Goal: Task Accomplishment & Management: Manage account settings

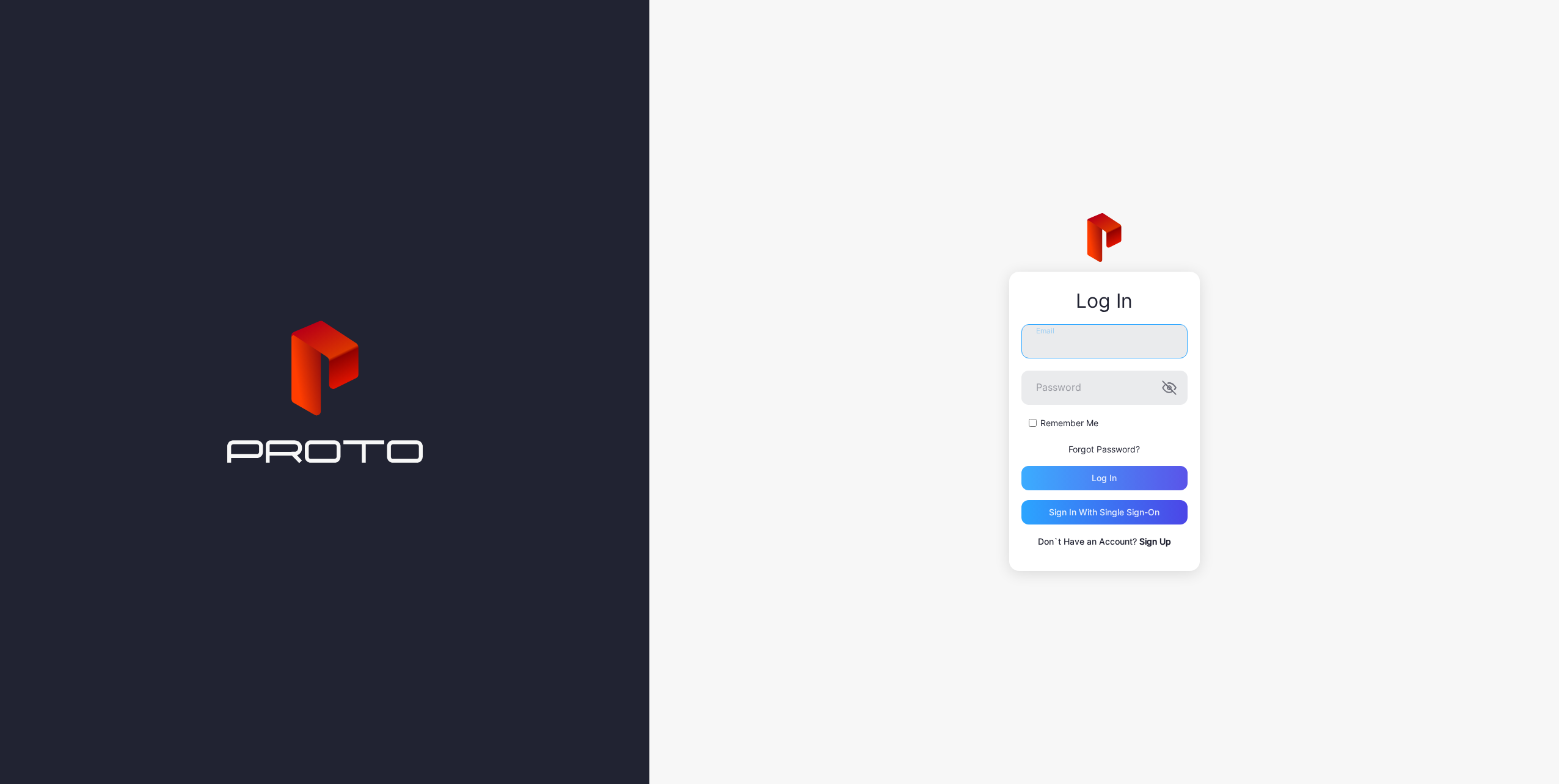
type input "**********"
click at [1112, 477] on div "Log in" at bounding box center [1104, 478] width 25 height 10
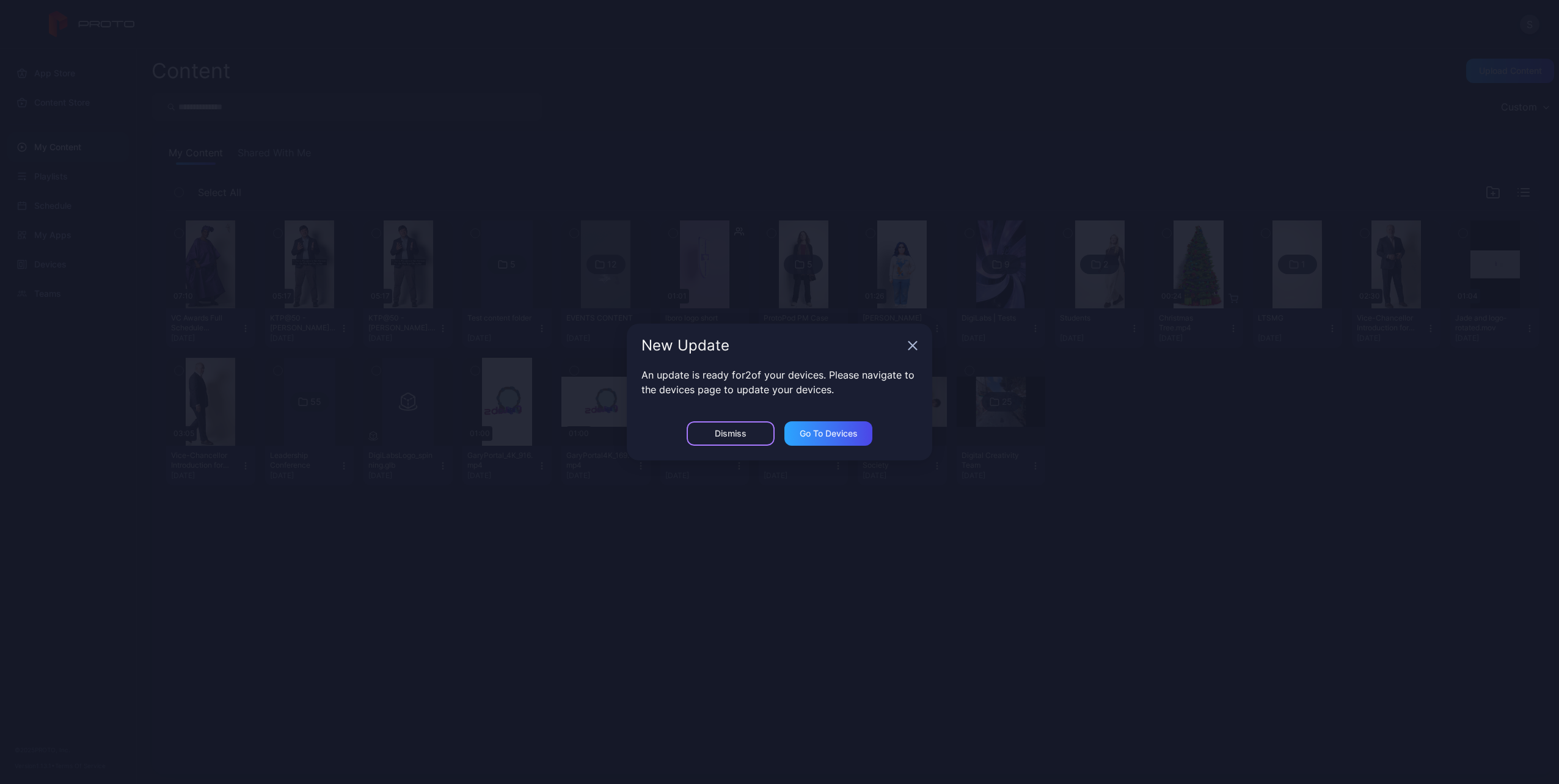
click at [742, 429] on div "Dismiss" at bounding box center [731, 433] width 32 height 10
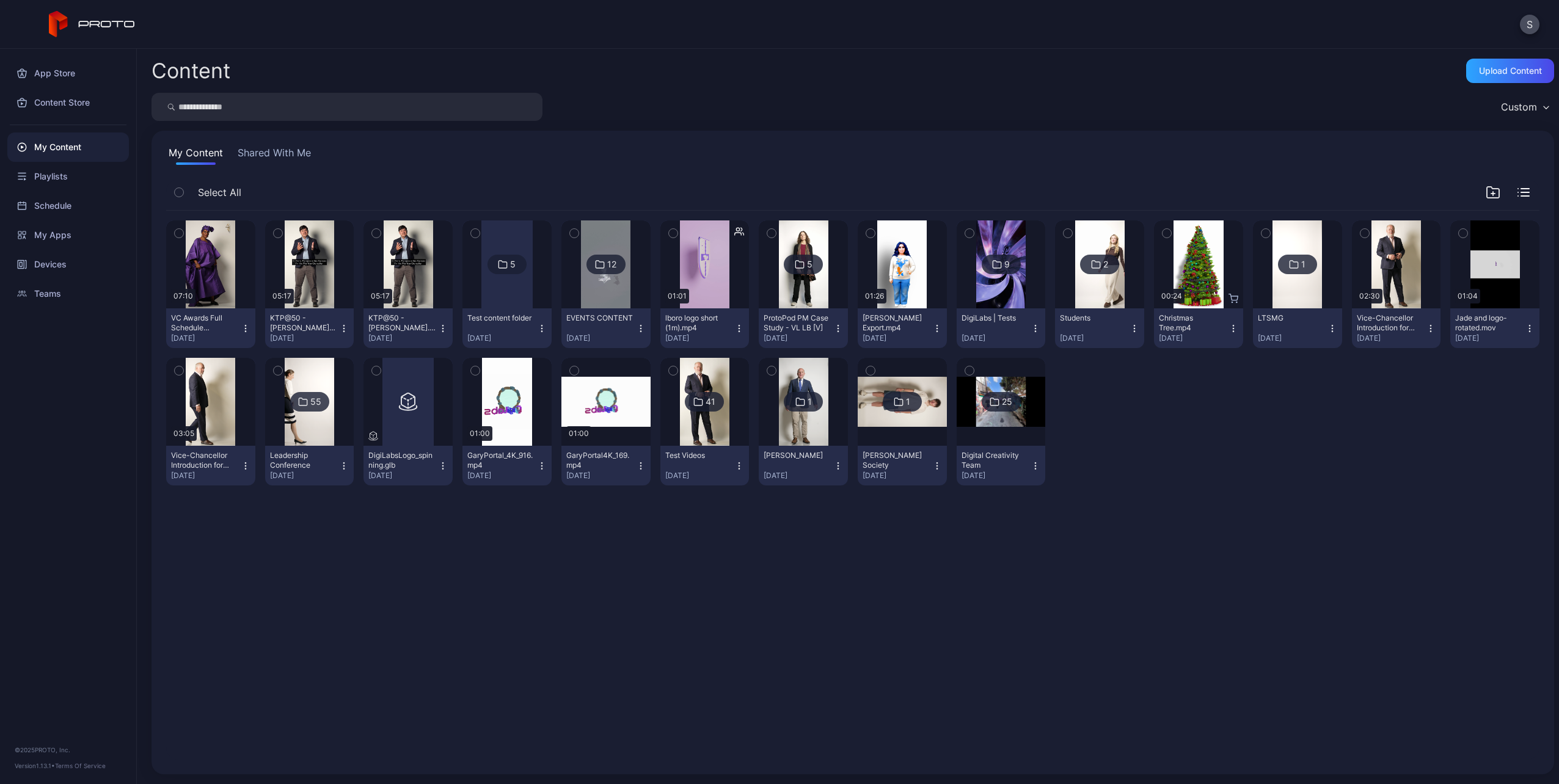
click at [245, 324] on icon "button" at bounding box center [245, 328] width 10 height 10
click at [636, 641] on div "Preview 07:10 VC Awards Full Schedule V2(1).mp4 [DATE] Preview 05:17 KTP@50 - […" at bounding box center [853, 485] width 1393 height 568
click at [1515, 75] on div "Upload Content" at bounding box center [1510, 71] width 63 height 10
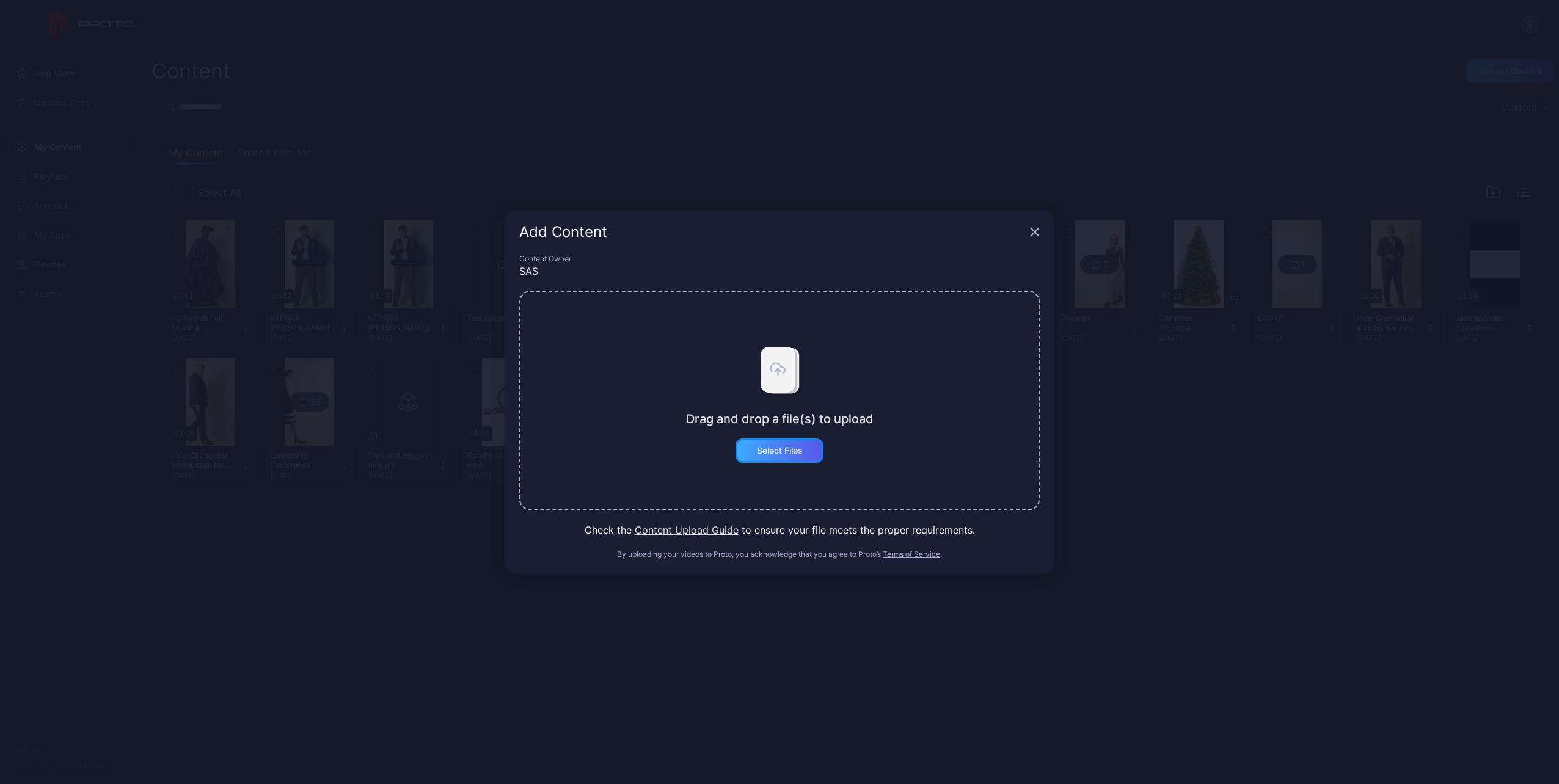
click at [802, 451] on div "Select Files" at bounding box center [780, 450] width 46 height 10
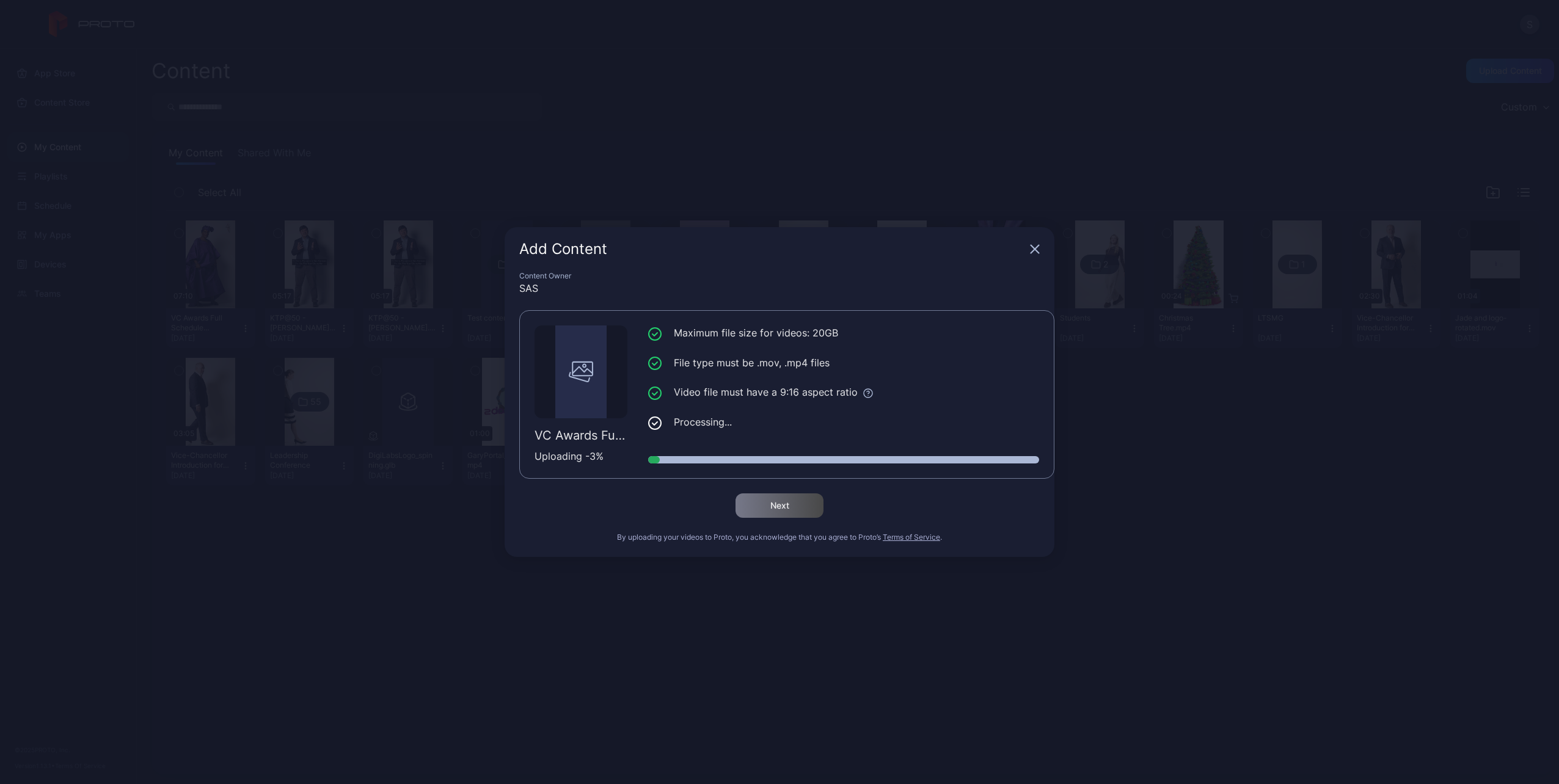
click at [1221, 475] on div "Add Content Content Owner SAS VC Awards Full Schedule V3 (Shorter).mp4 Uploadin…" at bounding box center [779, 392] width 1559 height 784
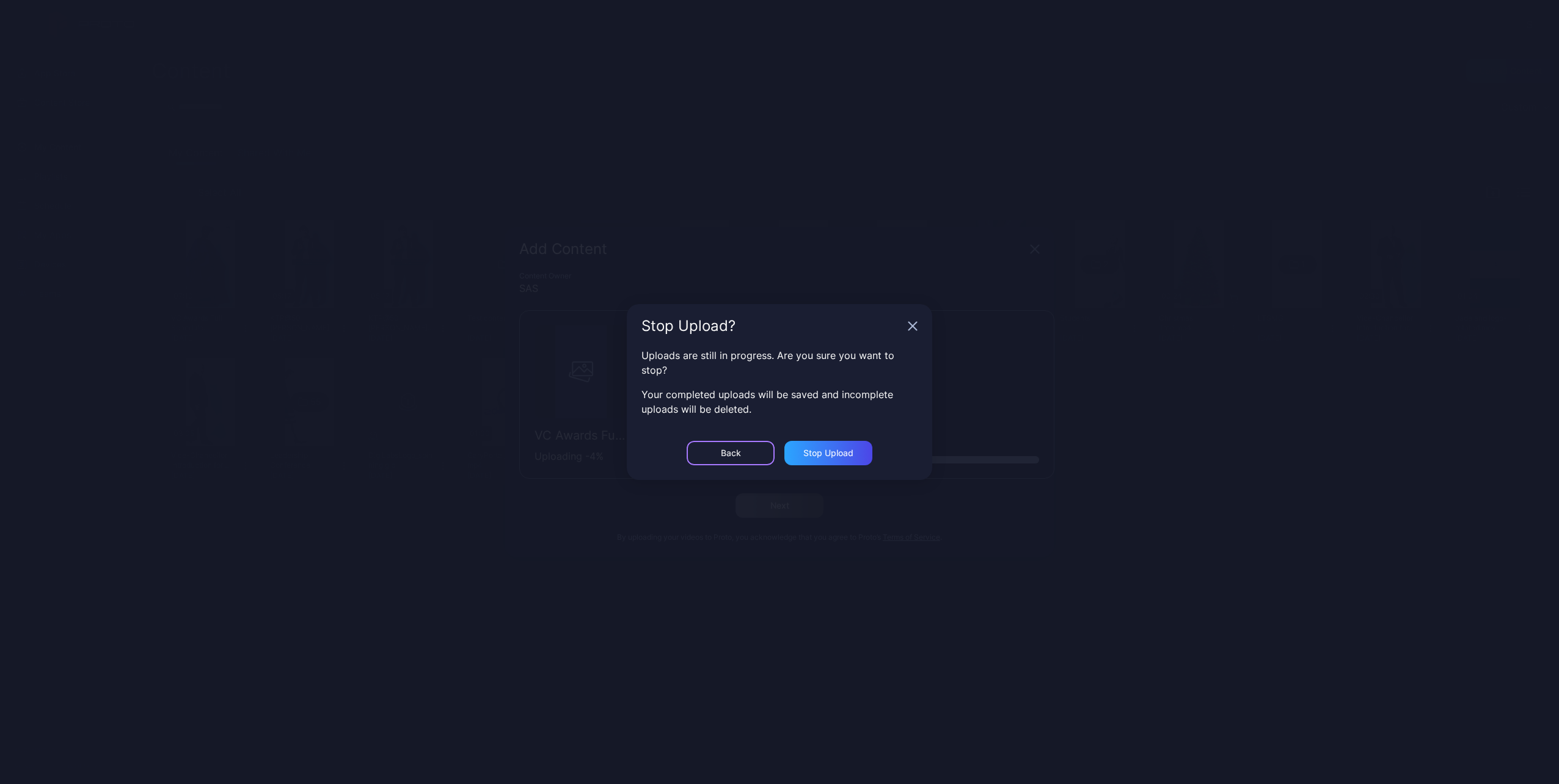
click at [748, 455] on div "Back" at bounding box center [731, 453] width 88 height 24
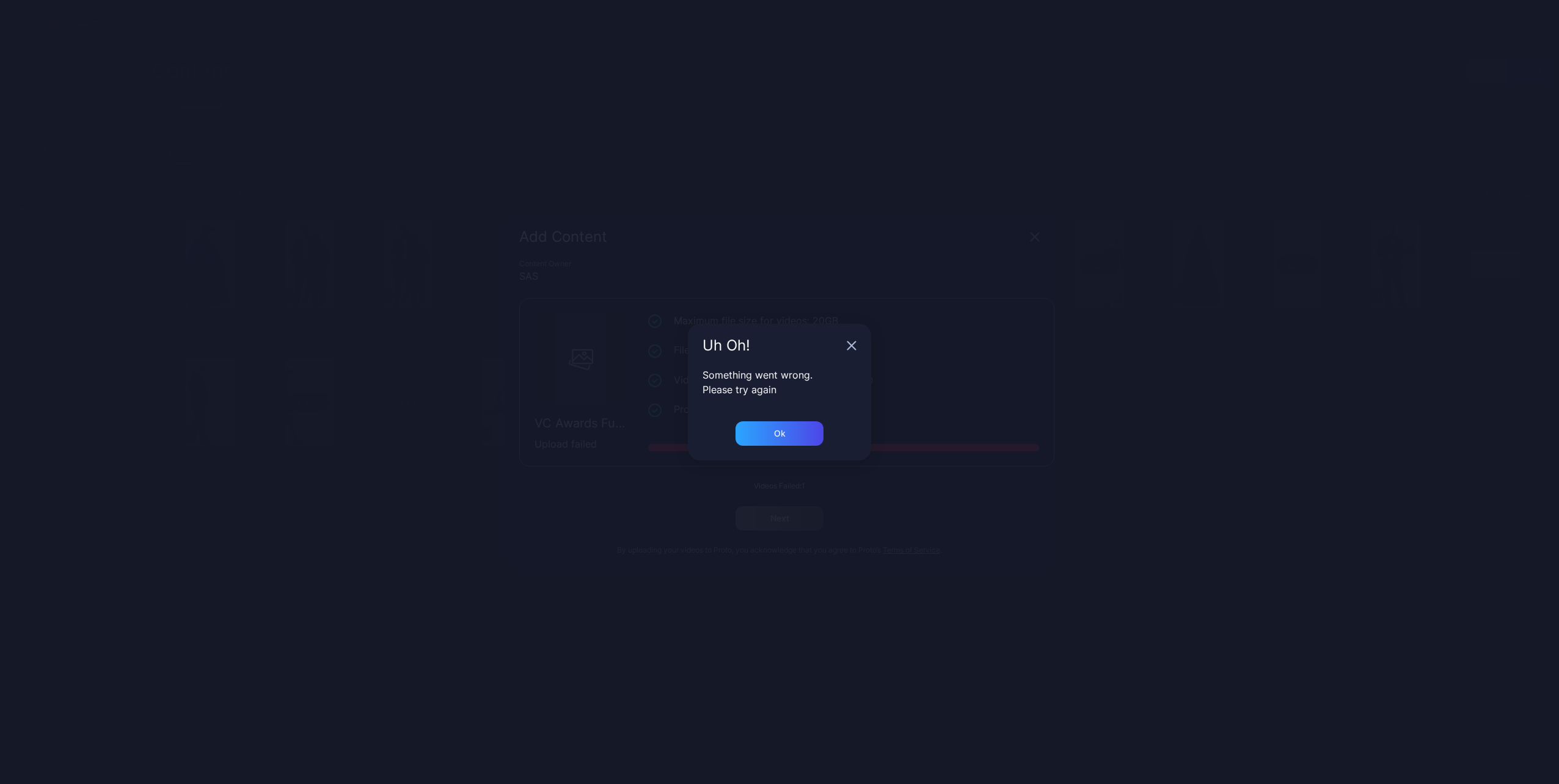
click at [1179, 152] on div "Uh Oh! Something went wrong. Please try again Ok" at bounding box center [779, 392] width 1559 height 784
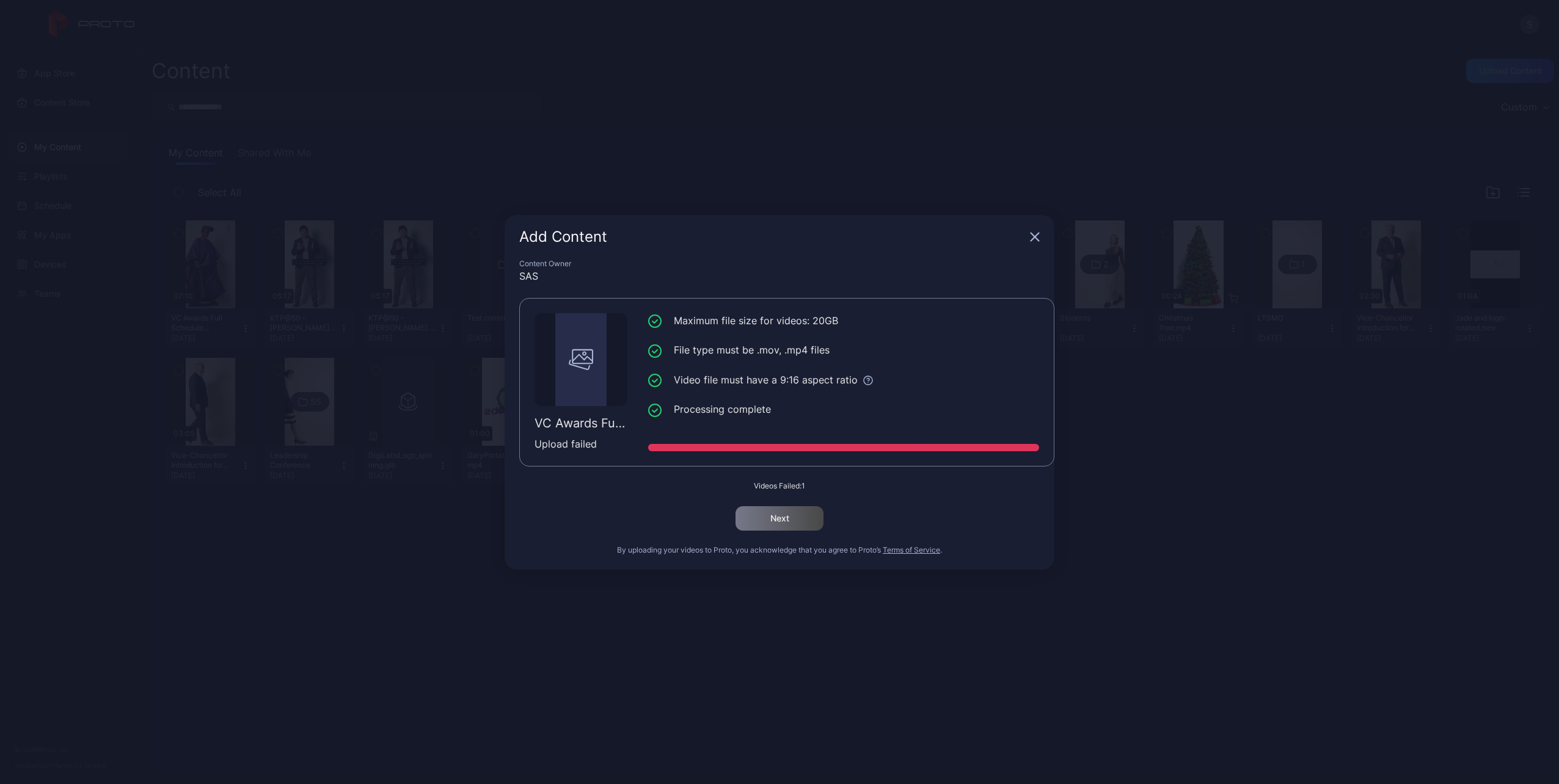
click at [1032, 236] on icon "button" at bounding box center [1035, 237] width 10 height 10
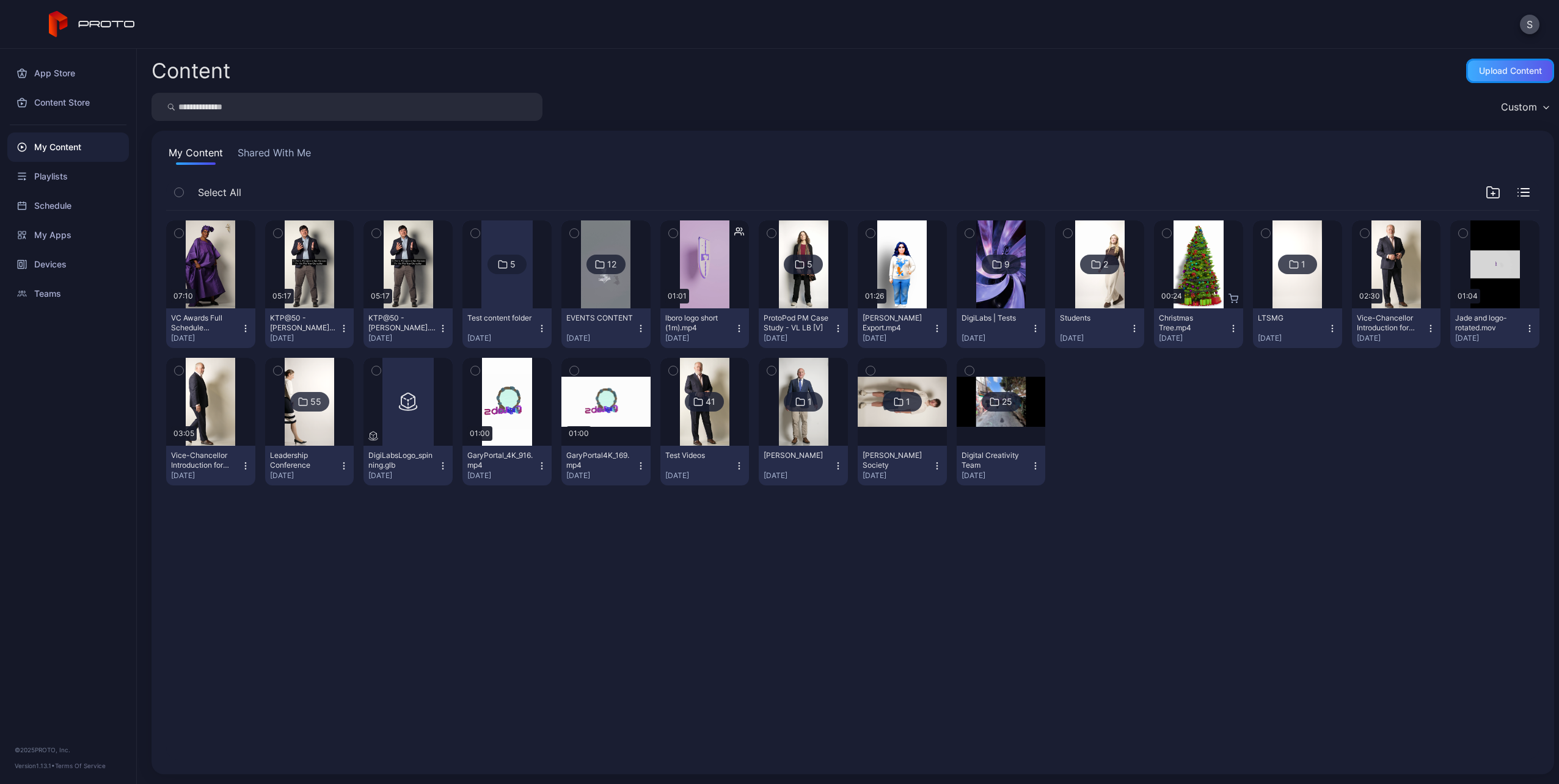
click at [1487, 76] on div "Upload Content" at bounding box center [1510, 71] width 88 height 24
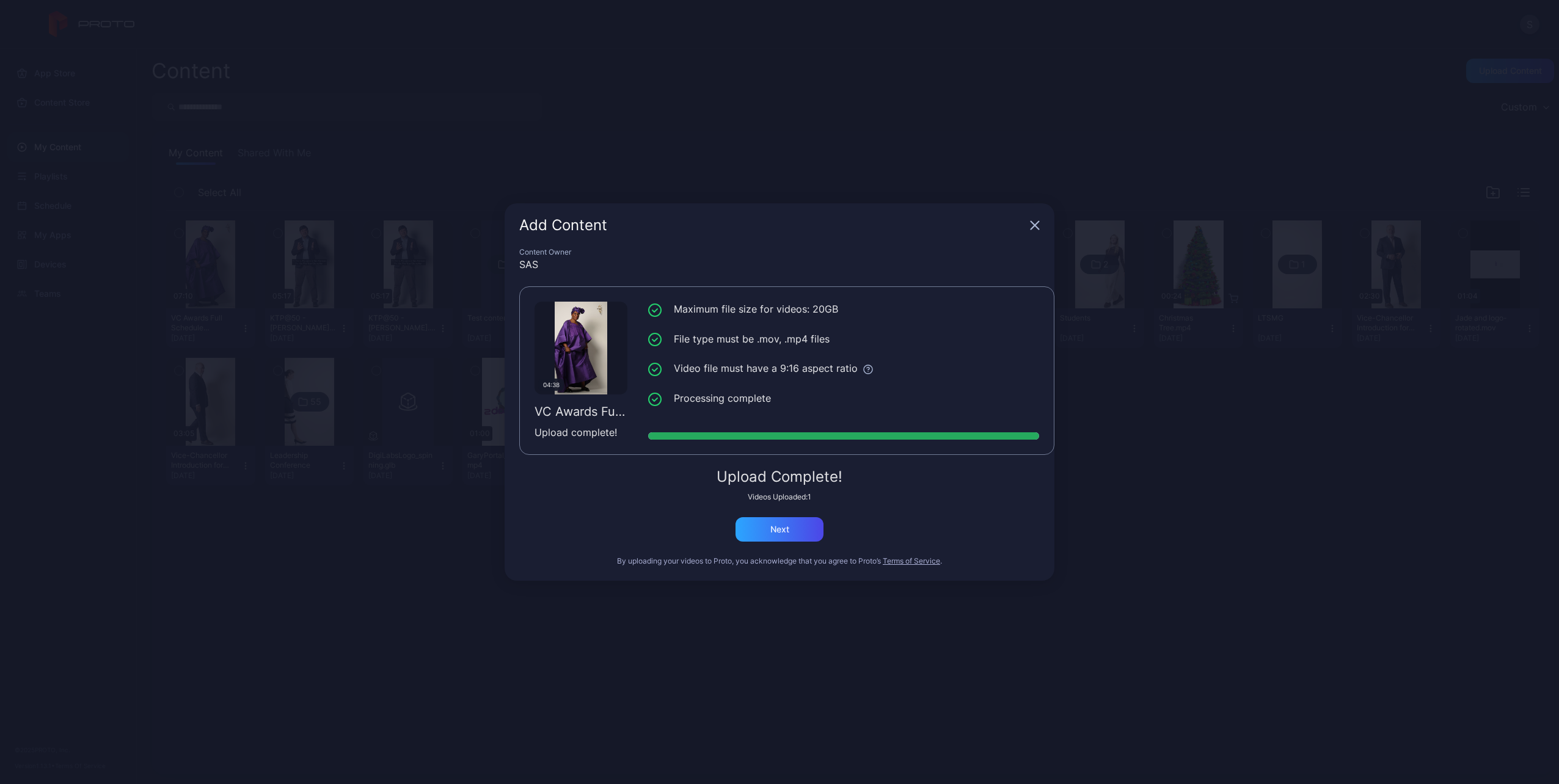
click at [902, 524] on div "Upload Complete! Videos Uploaded: 1 Next" at bounding box center [780, 505] width 521 height 72
click at [778, 524] on div "Next" at bounding box center [780, 529] width 19 height 10
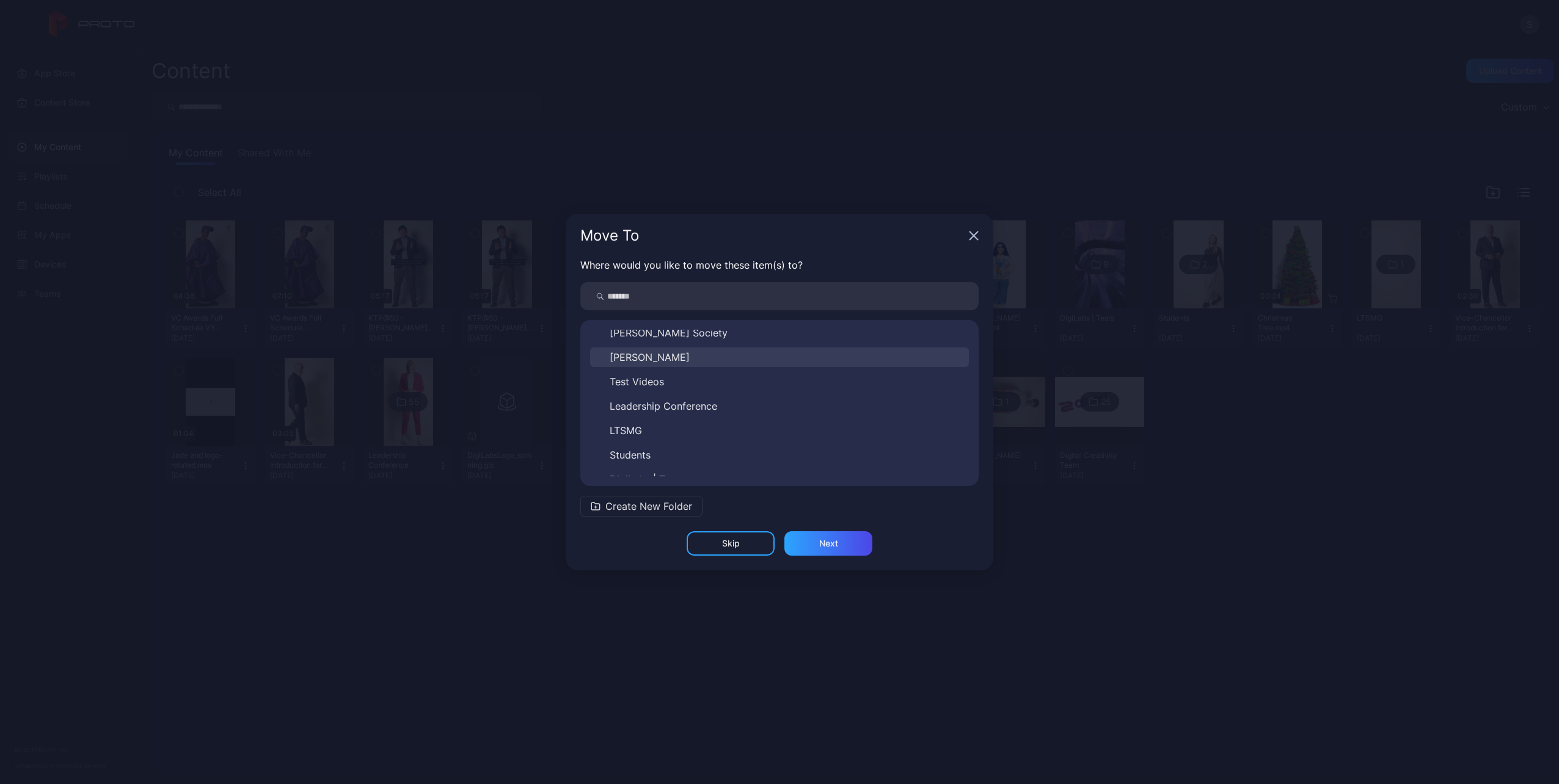
scroll to position [142, 0]
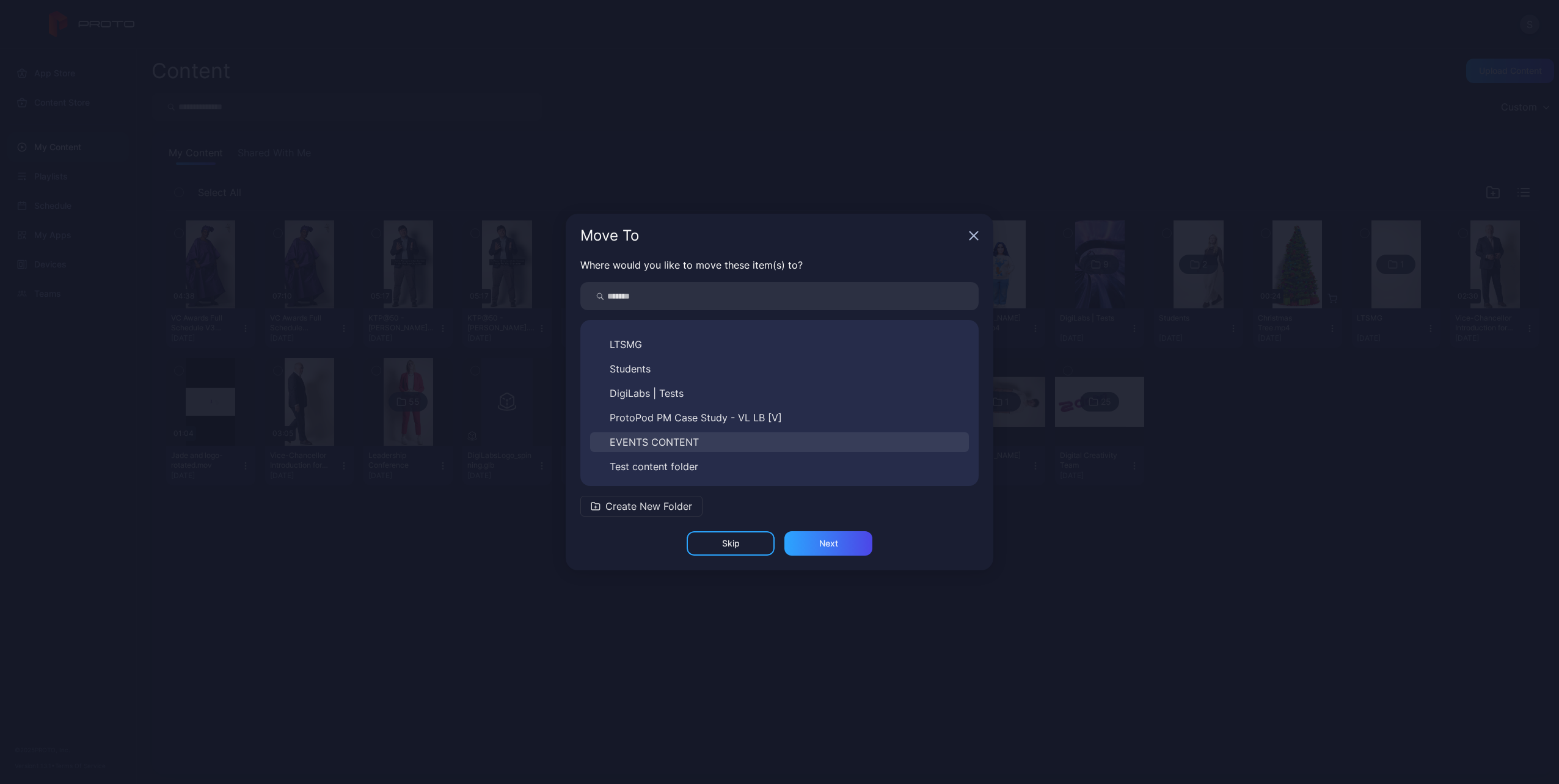
click at [697, 441] on span "EVENTS CONTENT" at bounding box center [654, 442] width 89 height 14
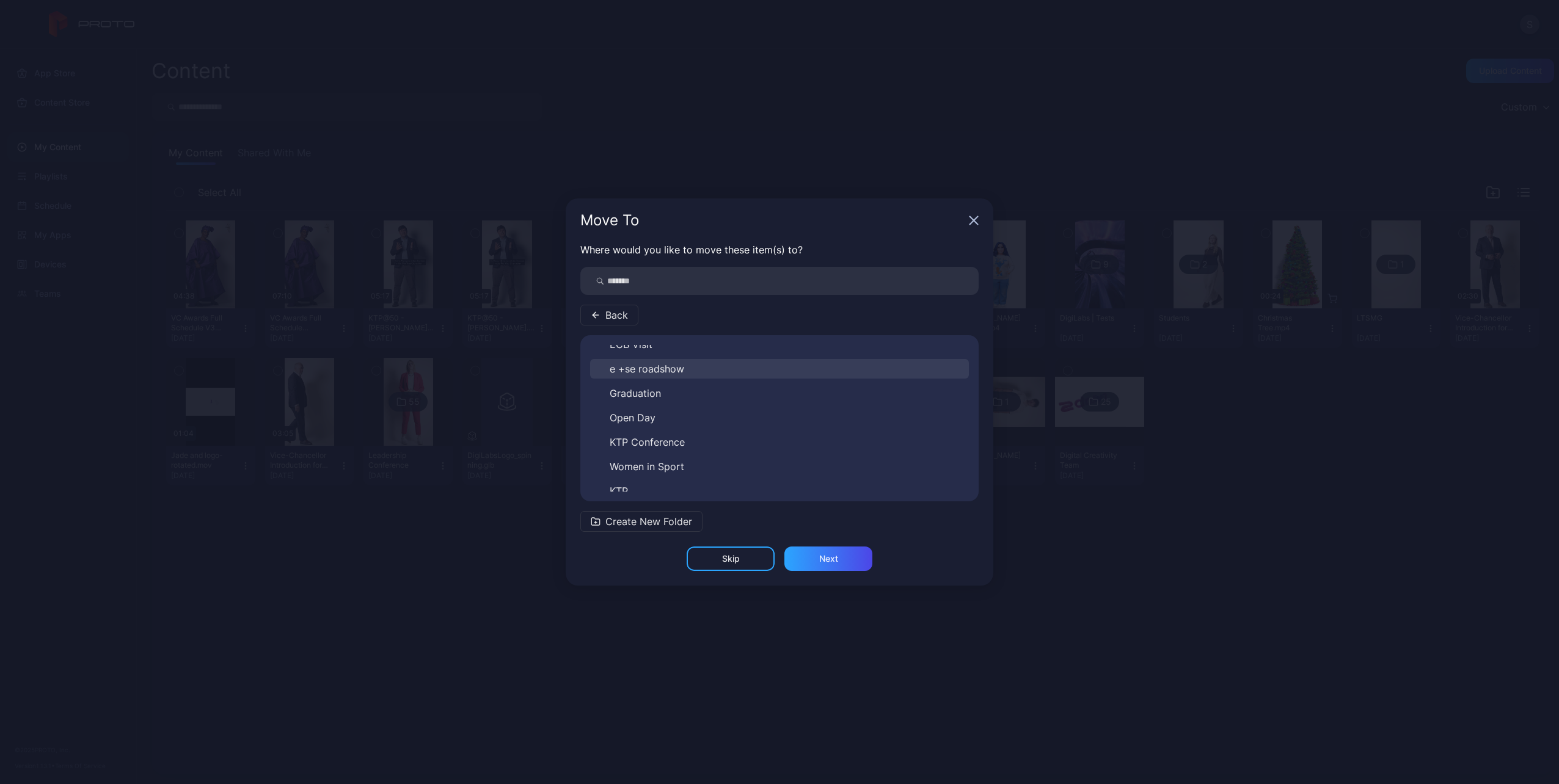
scroll to position [93, 0]
click at [630, 515] on span "Create New Folder" at bounding box center [649, 521] width 87 height 14
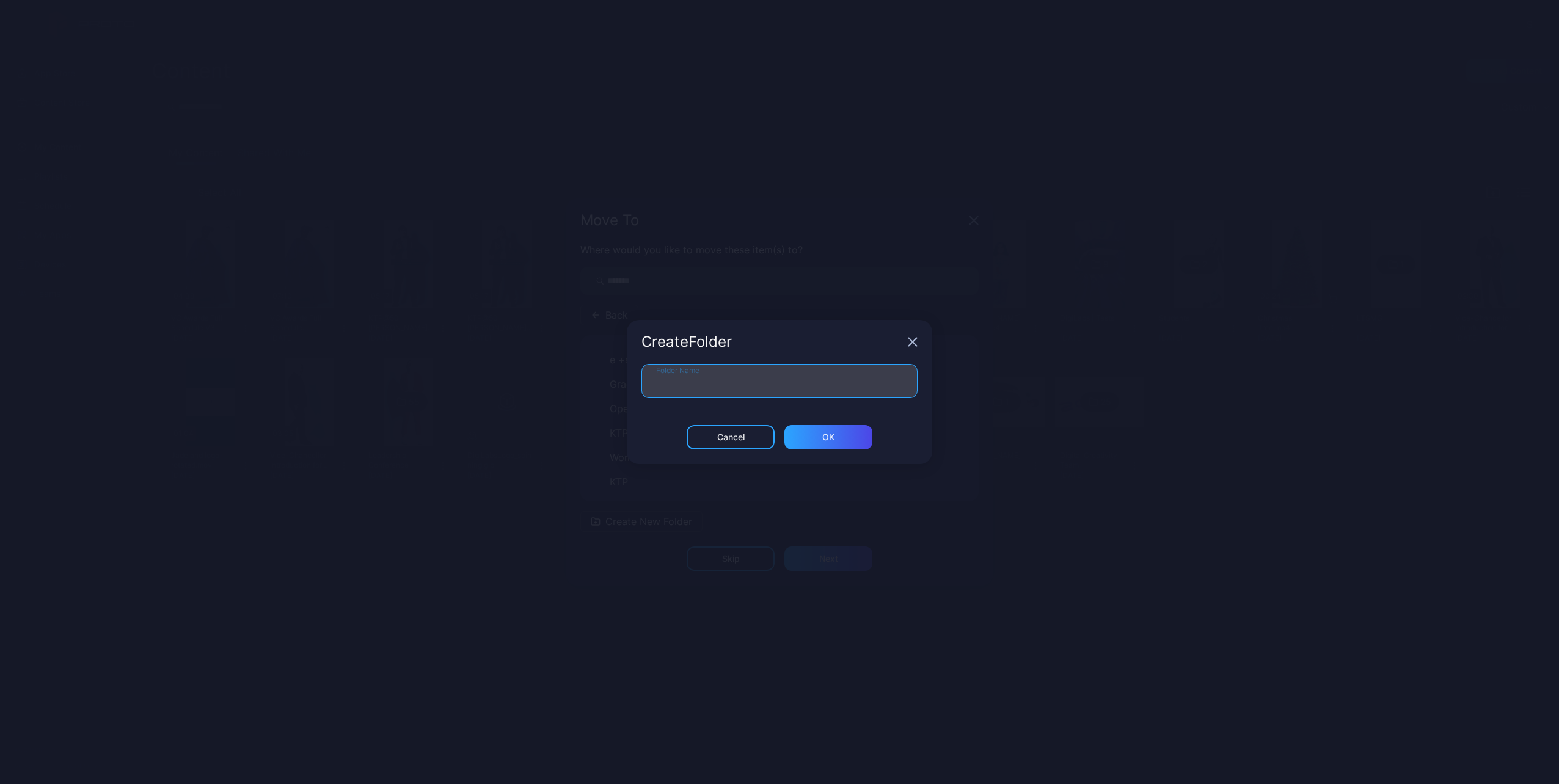
click at [696, 391] on input "Folder Name" at bounding box center [780, 381] width 276 height 34
type input "*********"
click at [817, 443] on div "ОК" at bounding box center [828, 437] width 88 height 24
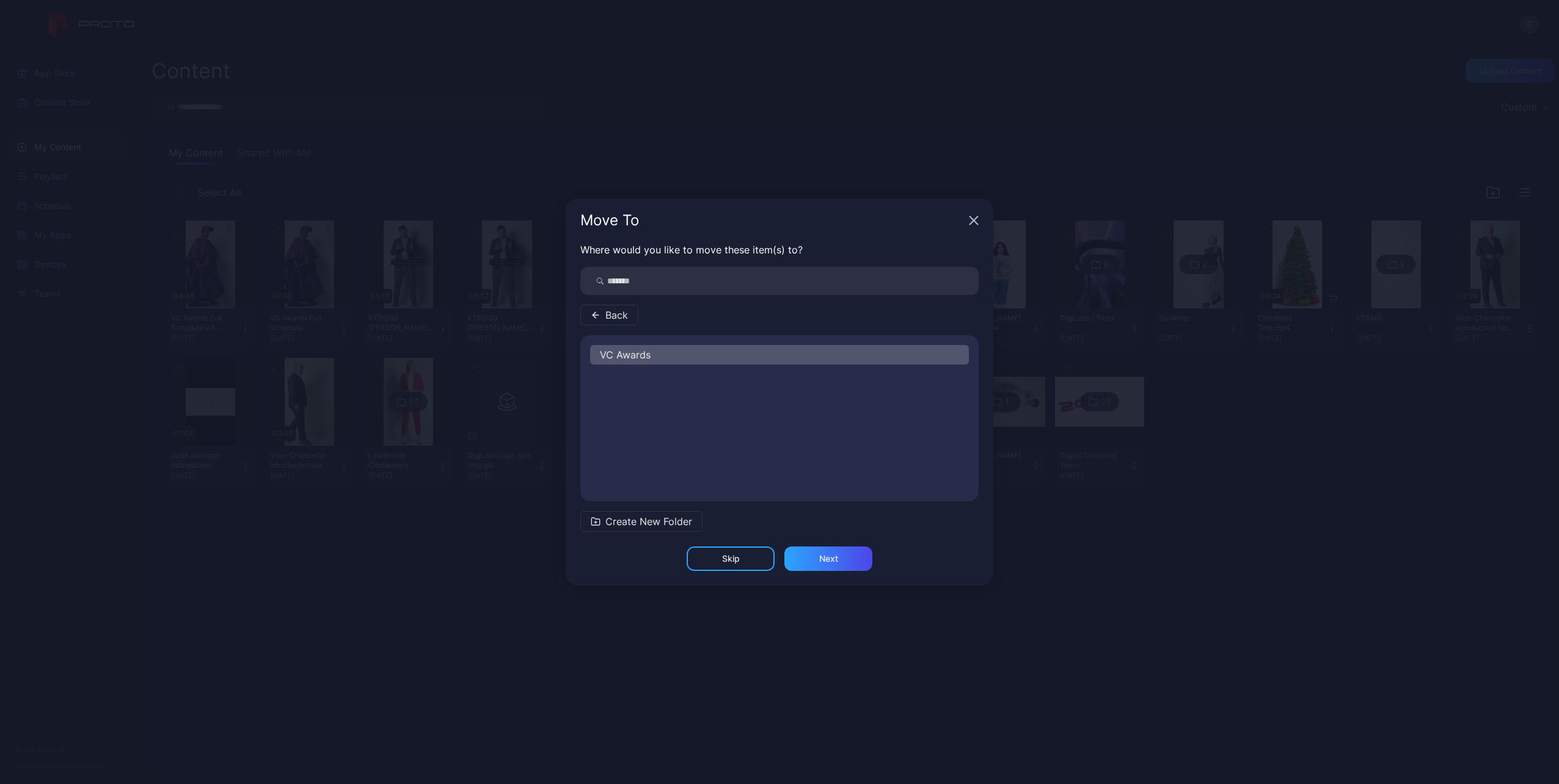
scroll to position [0, 0]
click at [814, 560] on div "Next" at bounding box center [828, 559] width 88 height 24
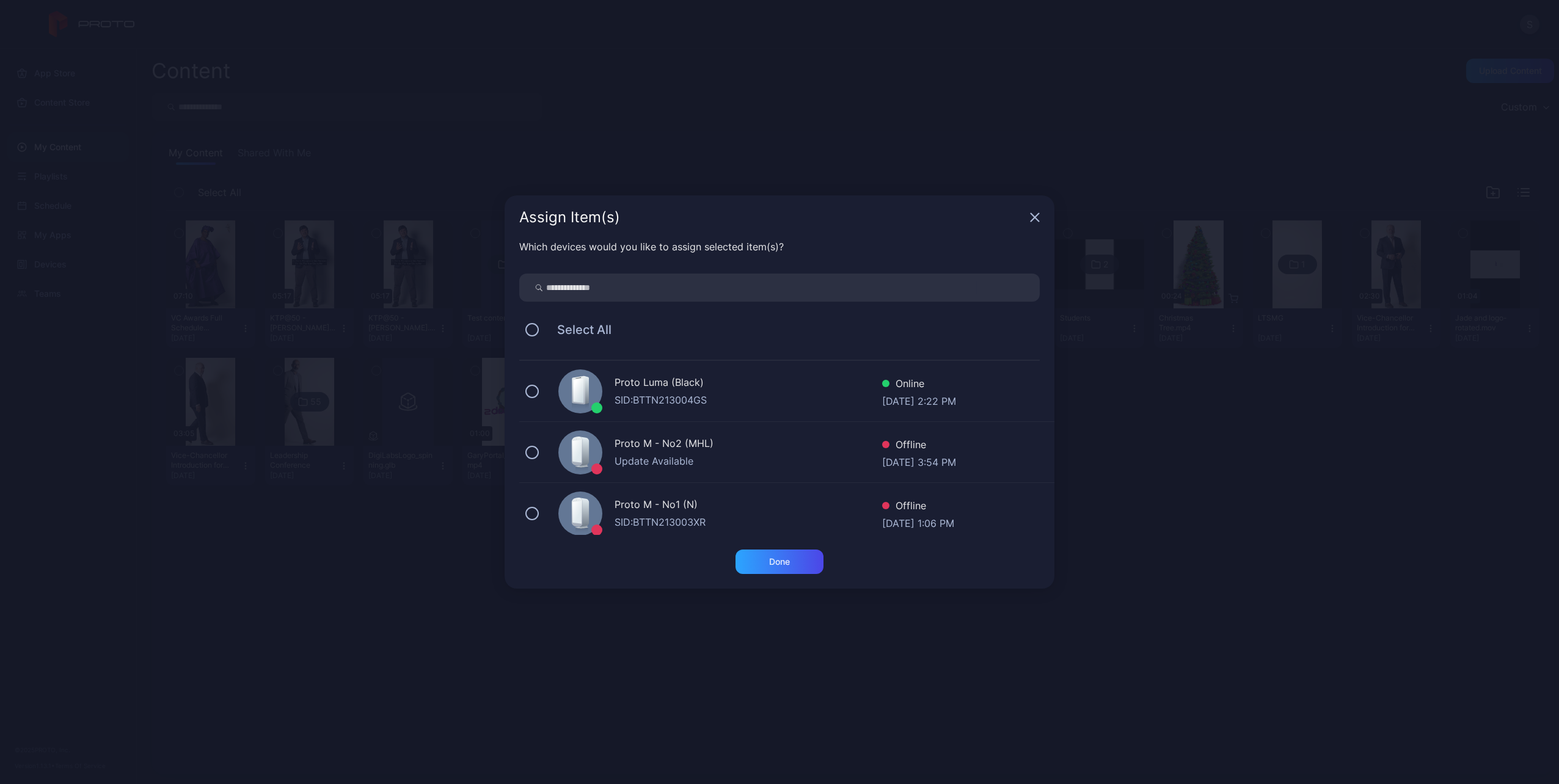
click at [587, 381] on icon at bounding box center [587, 390] width 5 height 28
click at [776, 561] on div "Done" at bounding box center [779, 562] width 21 height 10
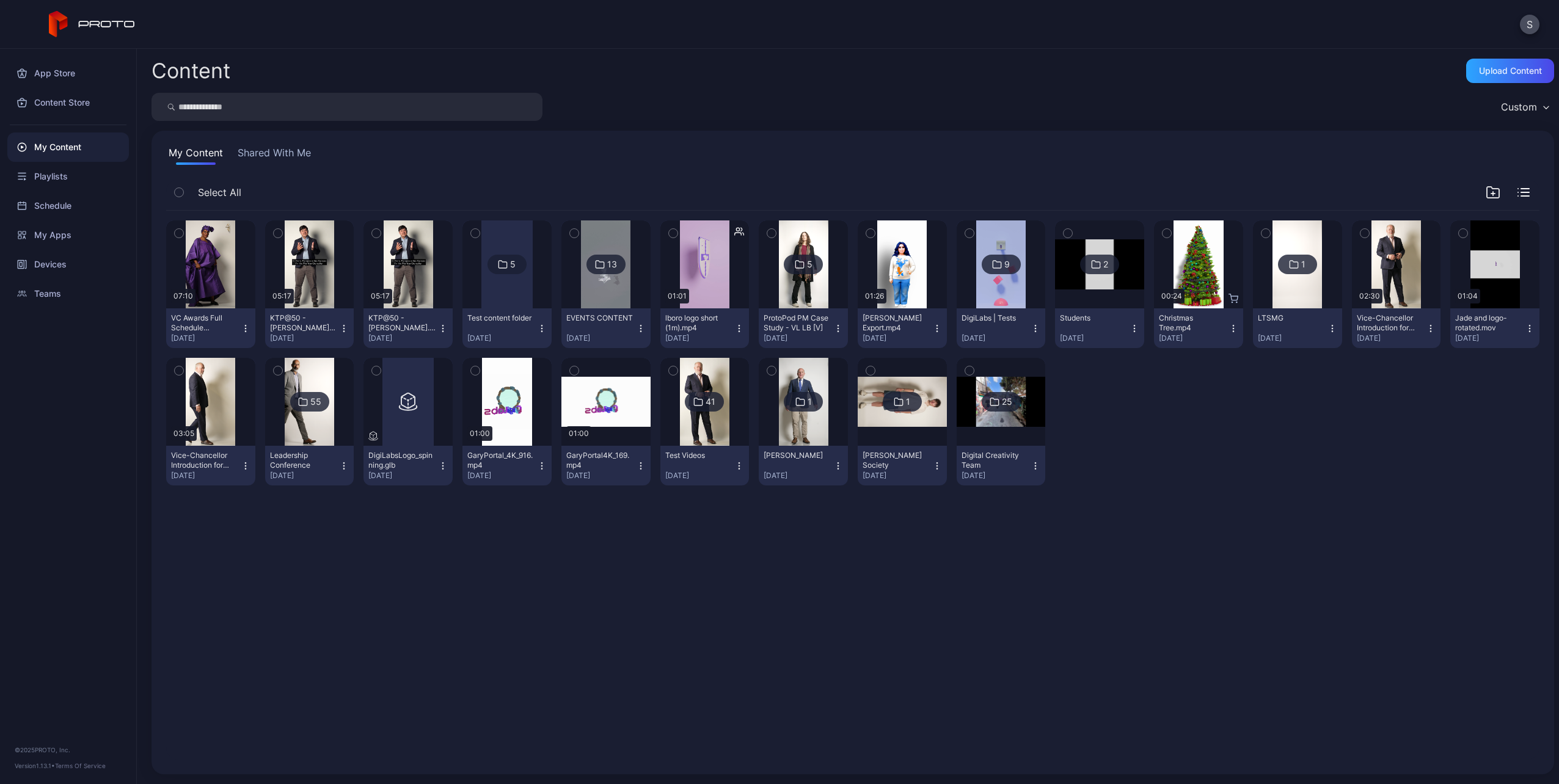
click at [241, 327] on icon "button" at bounding box center [245, 328] width 10 height 10
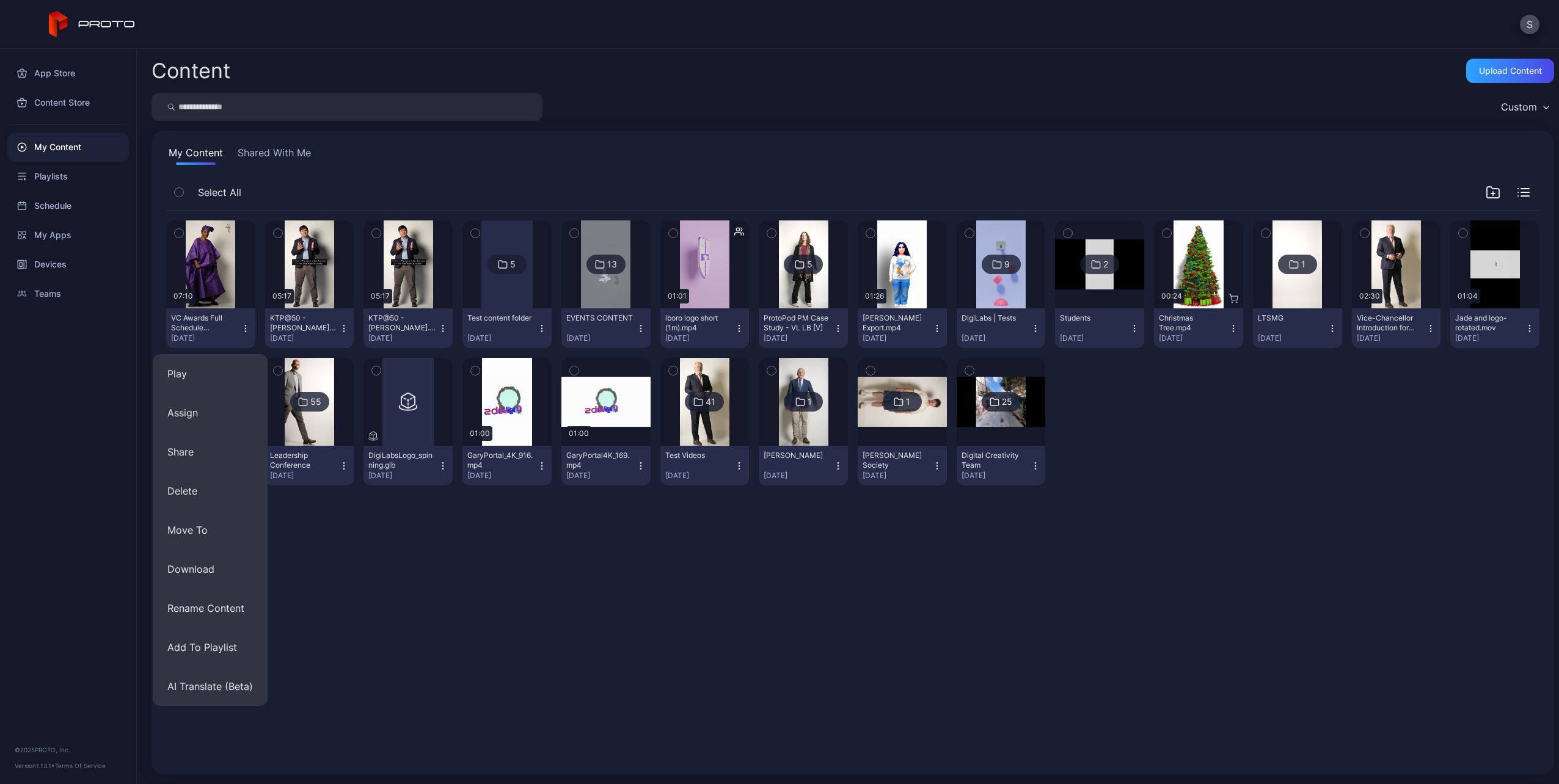
click at [448, 571] on div "Preview 07:10 VC Awards Full Schedule V2(1).mp4 [DATE] Preview 05:17 KTP@50 - […" at bounding box center [853, 485] width 1393 height 568
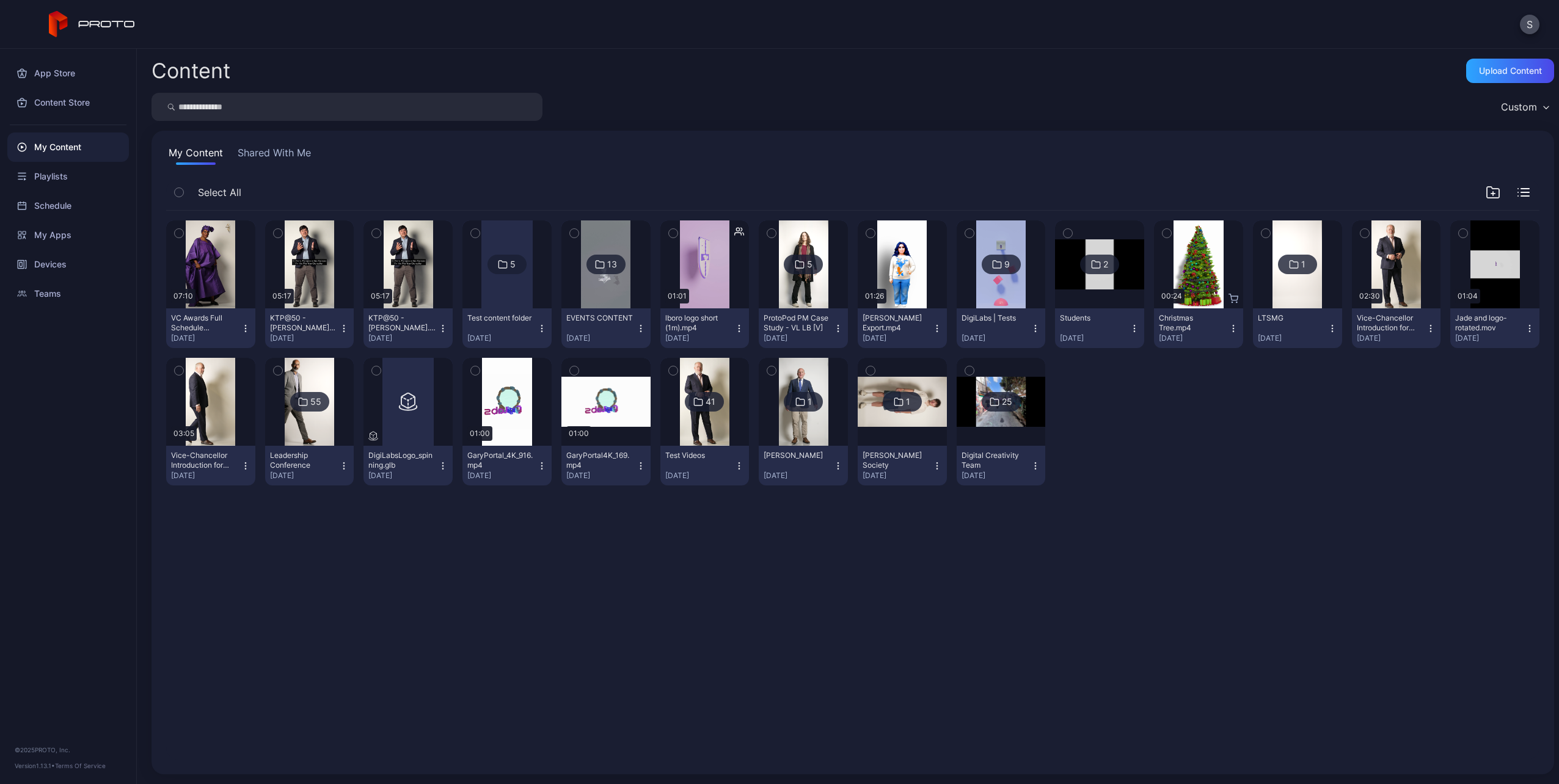
click at [242, 324] on icon "button" at bounding box center [245, 328] width 10 height 10
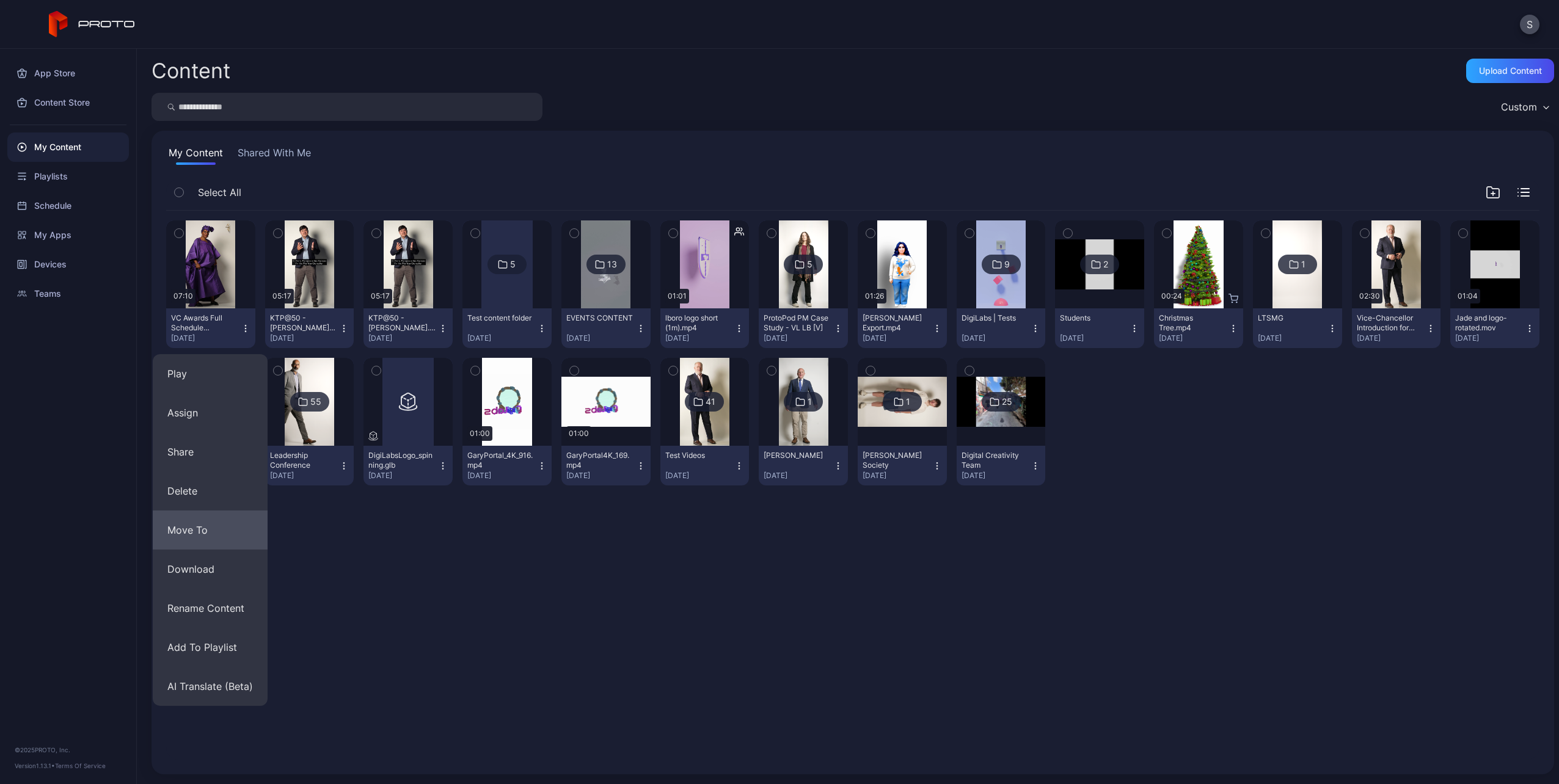
click at [237, 540] on button "Move To" at bounding box center [210, 530] width 115 height 39
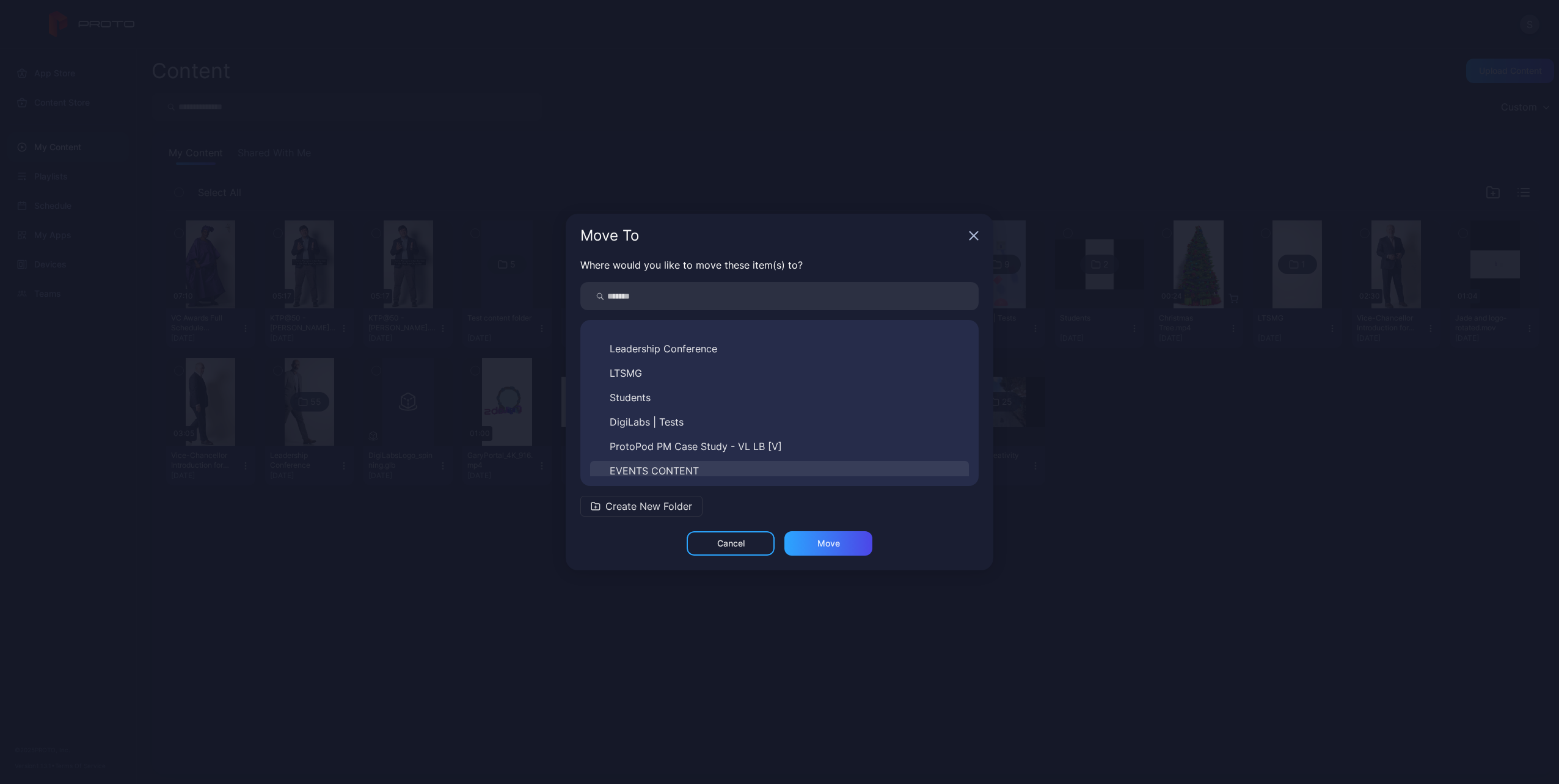
scroll to position [142, 0]
click at [658, 446] on span "EVENTS CONTENT" at bounding box center [654, 442] width 89 height 14
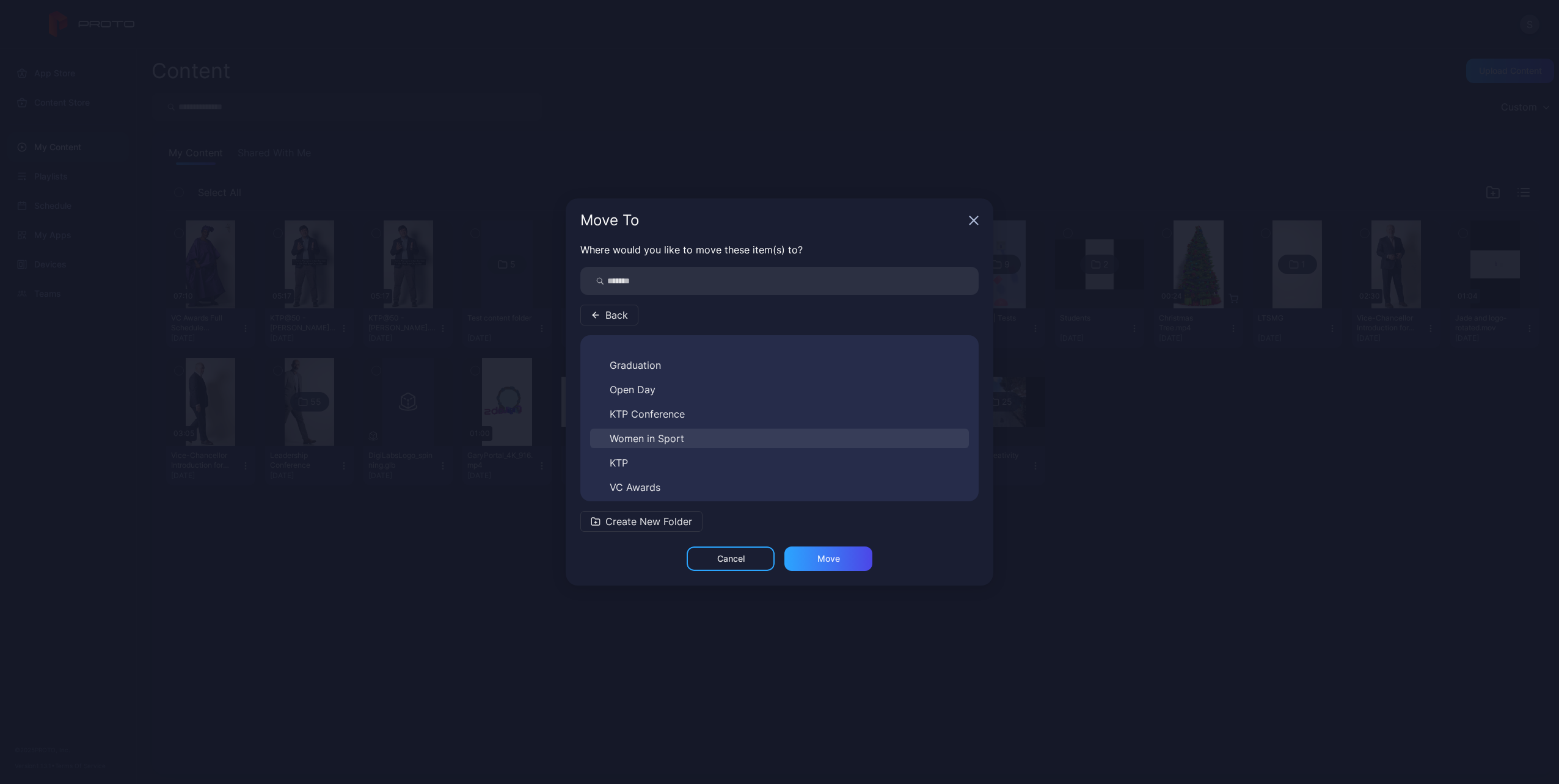
scroll to position [117, 0]
click at [652, 480] on span "VC Awards" at bounding box center [635, 481] width 51 height 14
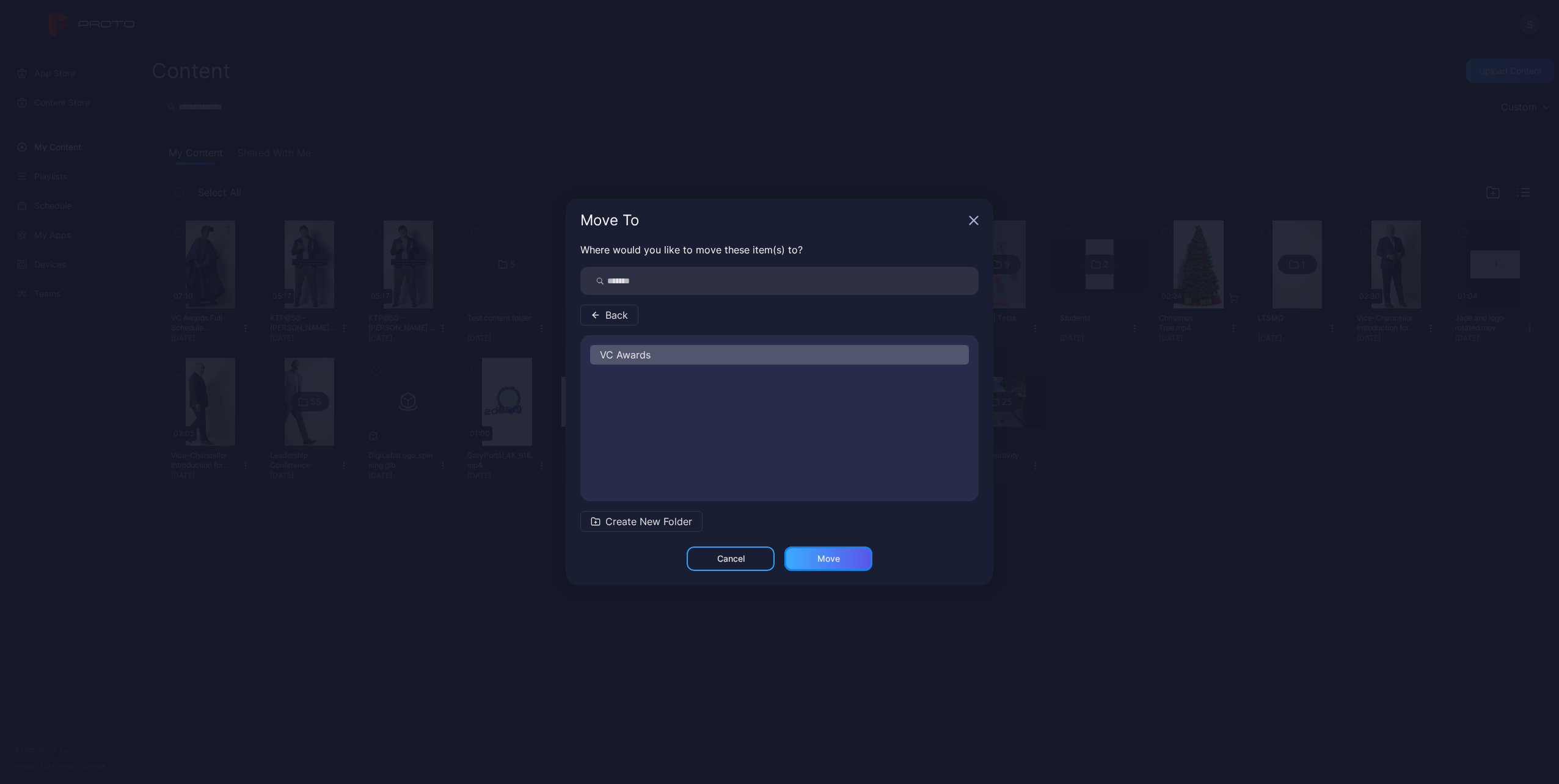
click at [812, 555] on div "Move" at bounding box center [828, 559] width 88 height 24
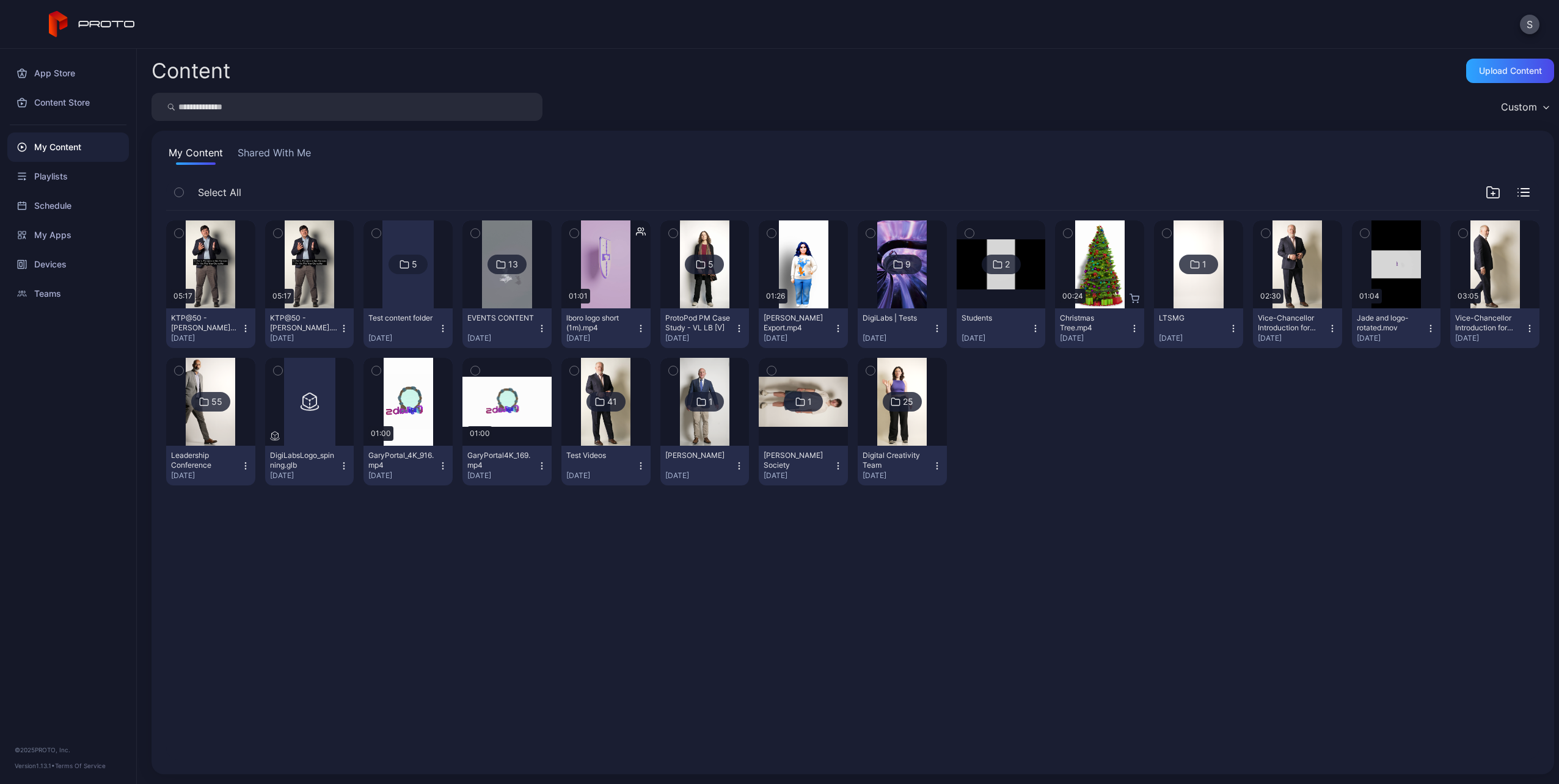
click at [511, 280] on img at bounding box center [507, 264] width 49 height 88
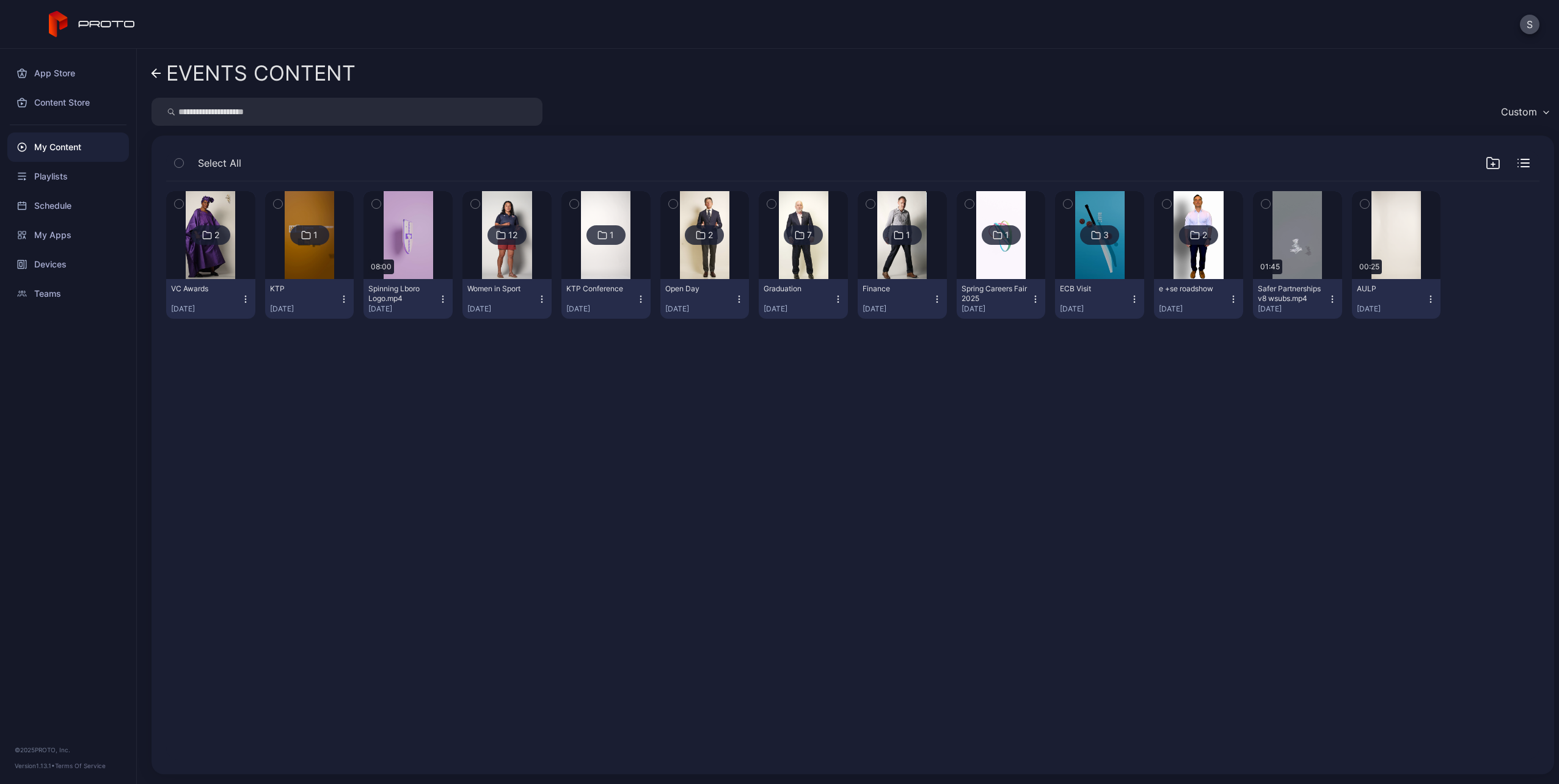
click at [209, 243] on div "2" at bounding box center [210, 235] width 39 height 20
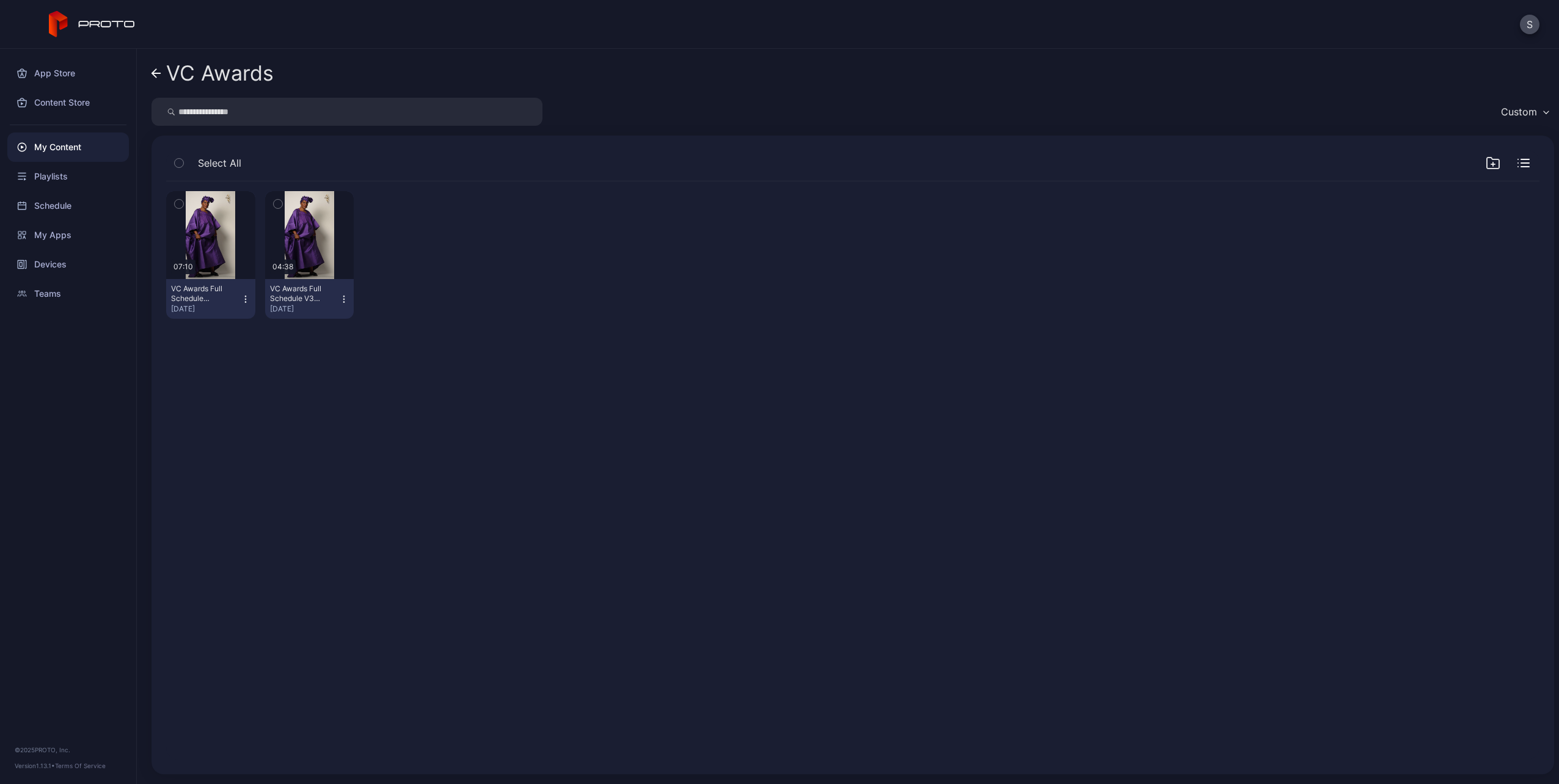
click at [342, 298] on icon "button" at bounding box center [344, 299] width 10 height 10
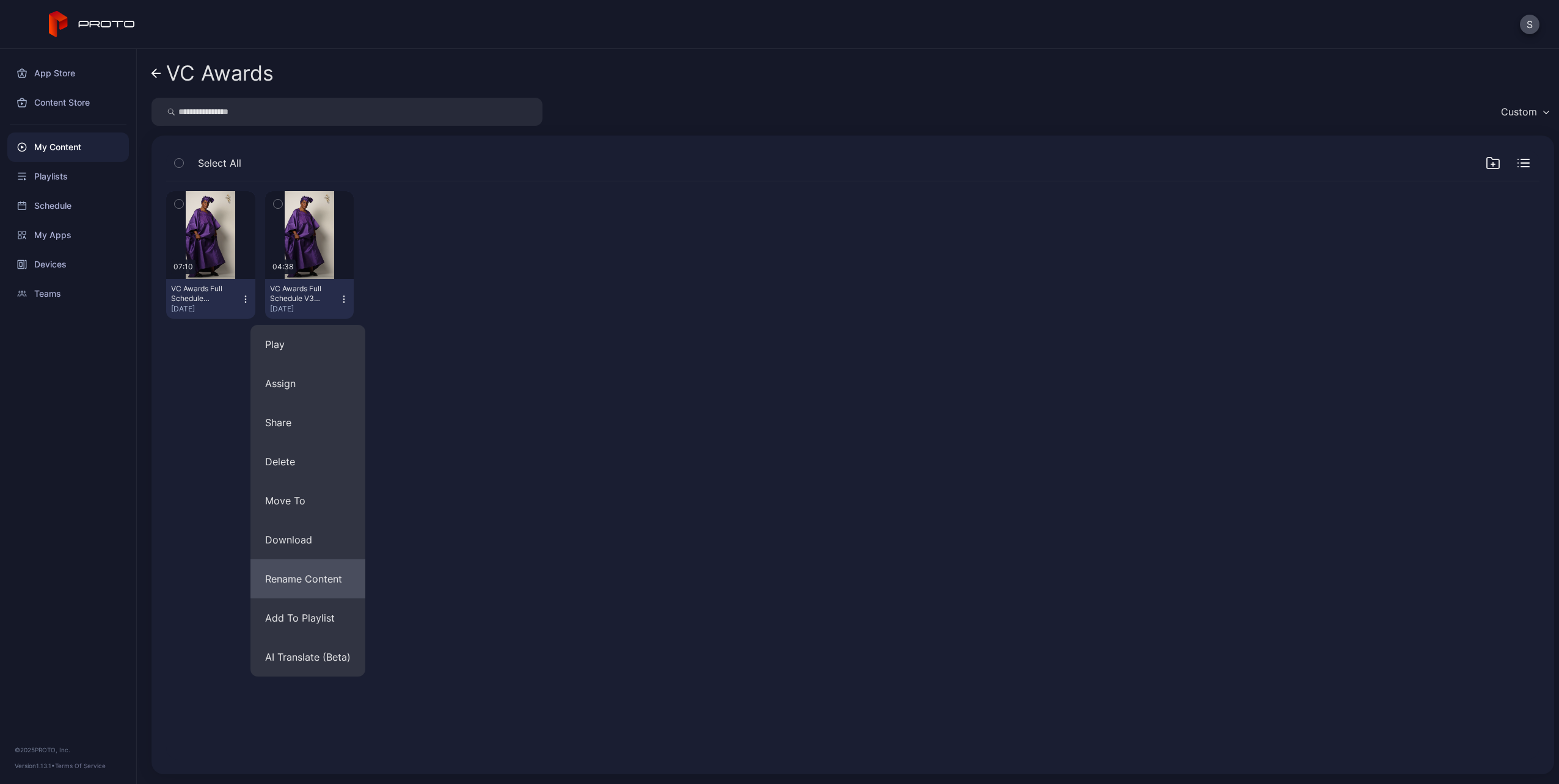
click at [323, 576] on button "Rename Content" at bounding box center [308, 578] width 115 height 39
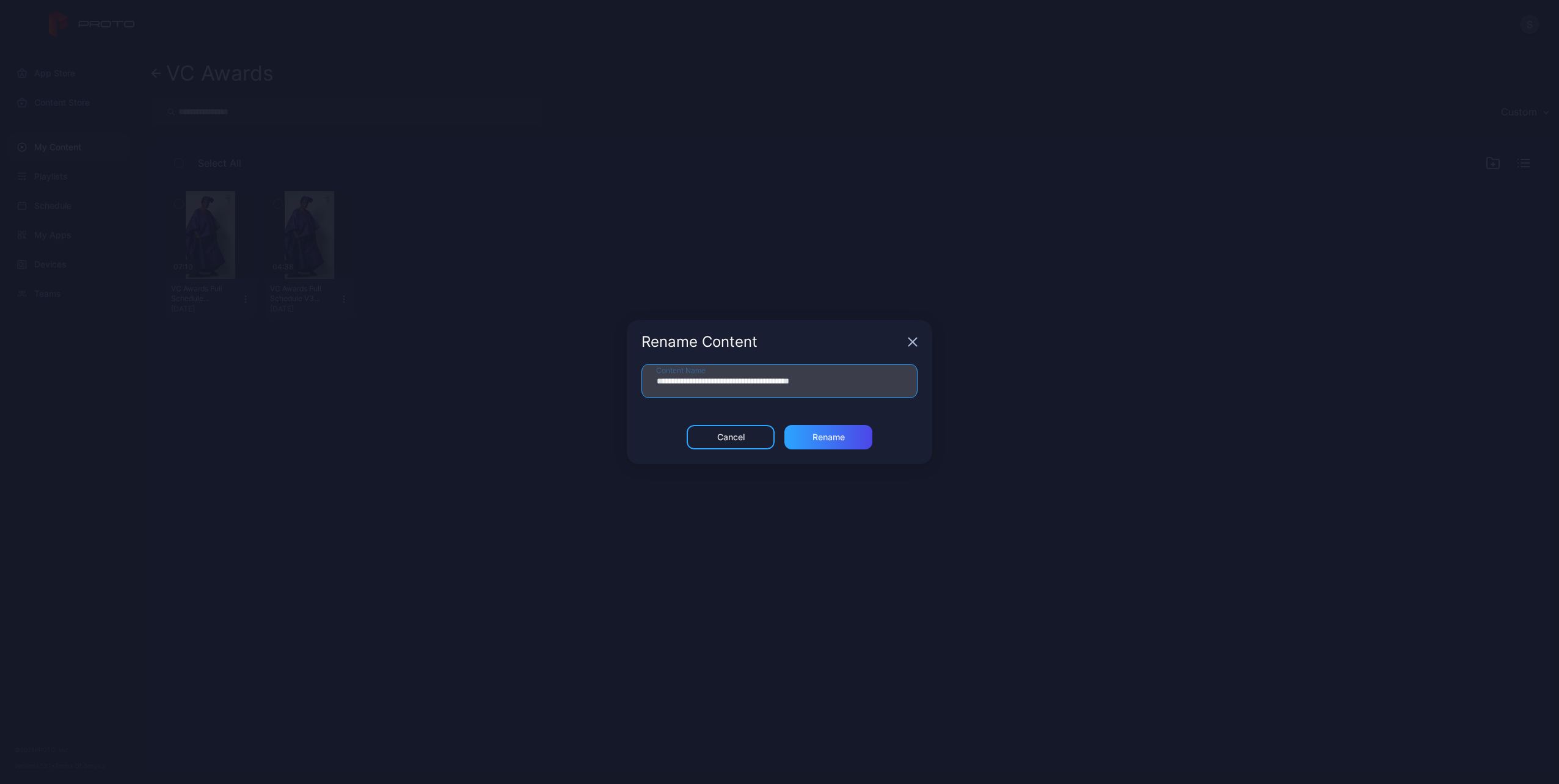
click at [819, 383] on input "**********" at bounding box center [780, 381] width 276 height 34
click at [820, 383] on input "**********" at bounding box center [780, 381] width 276 height 34
drag, startPoint x: 758, startPoint y: 383, endPoint x: 702, endPoint y: 389, distance: 56.3
click at [702, 389] on input "**********" at bounding box center [780, 381] width 276 height 34
click at [715, 383] on input "**********" at bounding box center [780, 381] width 276 height 34
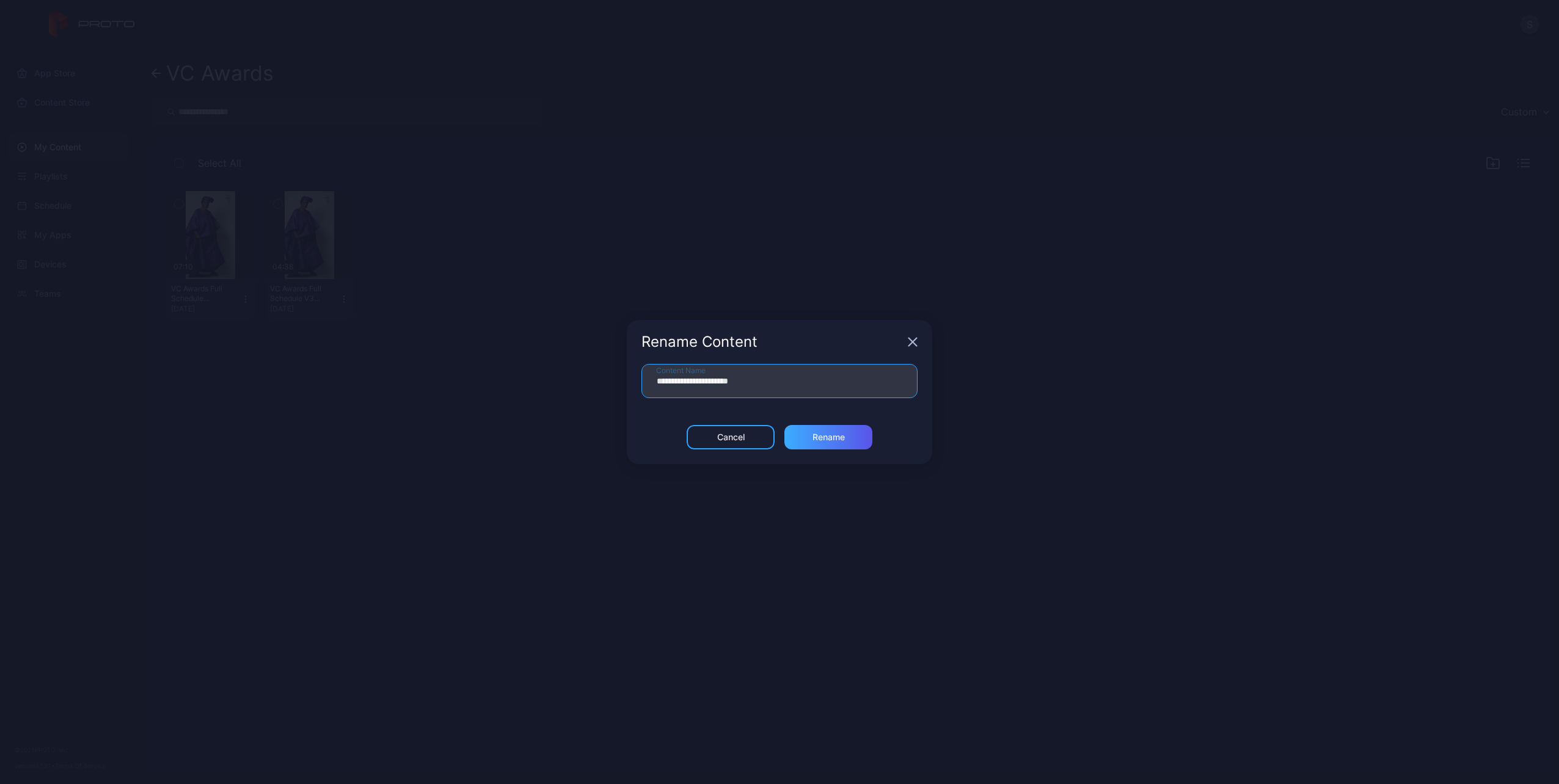
type input "**********"
click at [822, 437] on div "Rename" at bounding box center [828, 437] width 33 height 10
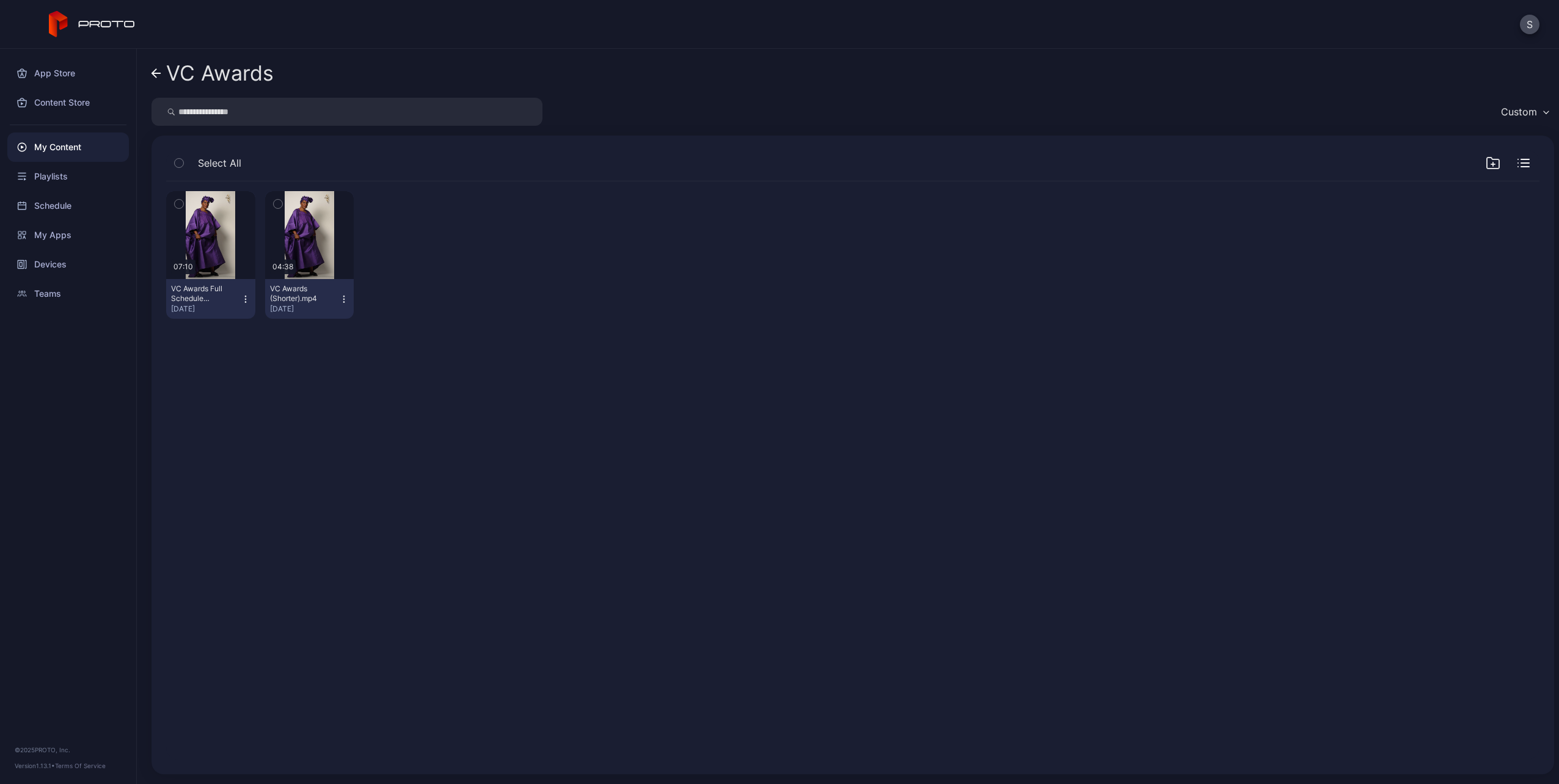
click at [243, 300] on icon "button" at bounding box center [245, 299] width 10 height 10
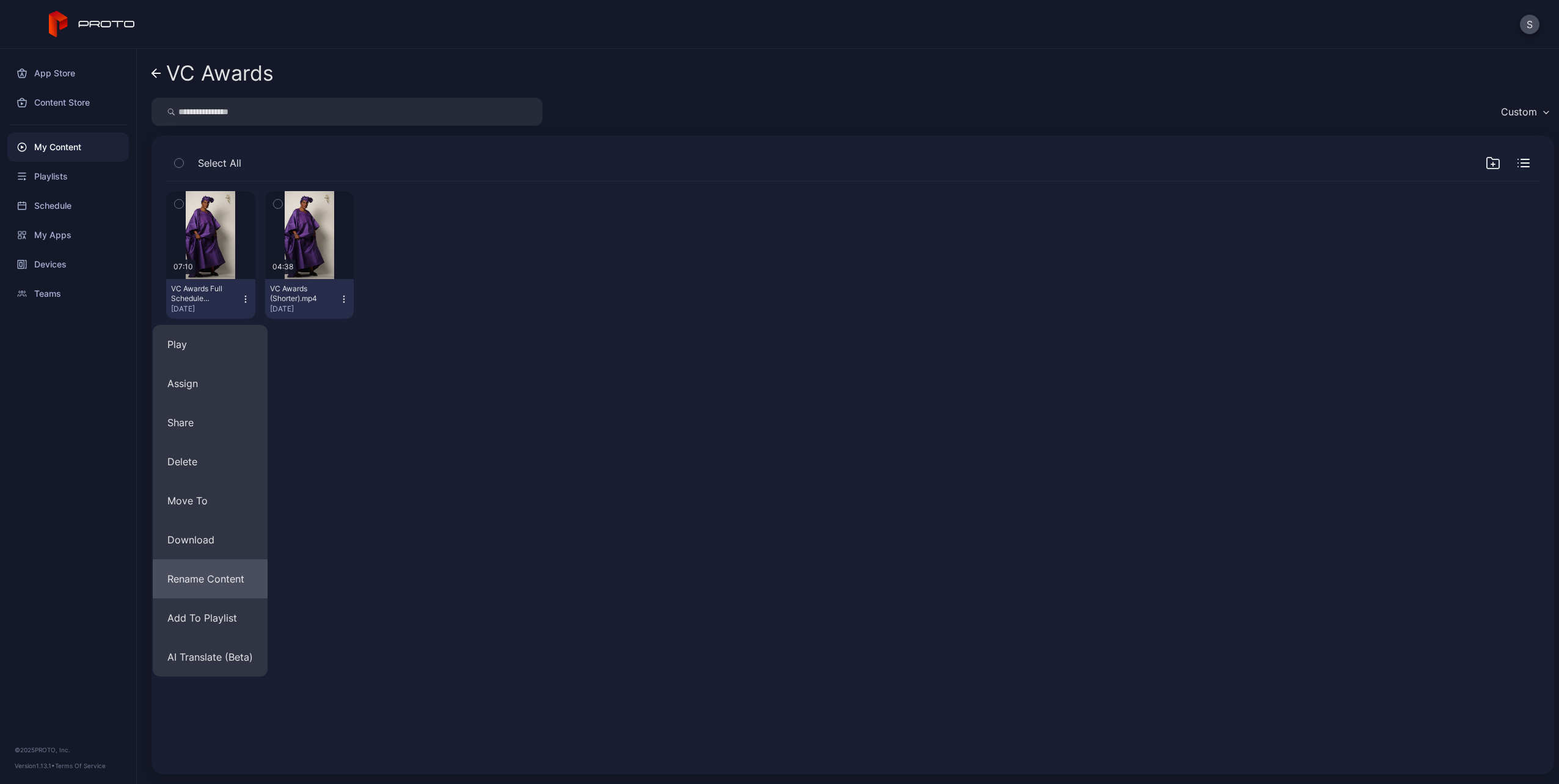
click at [214, 585] on button "Rename Content" at bounding box center [210, 578] width 115 height 39
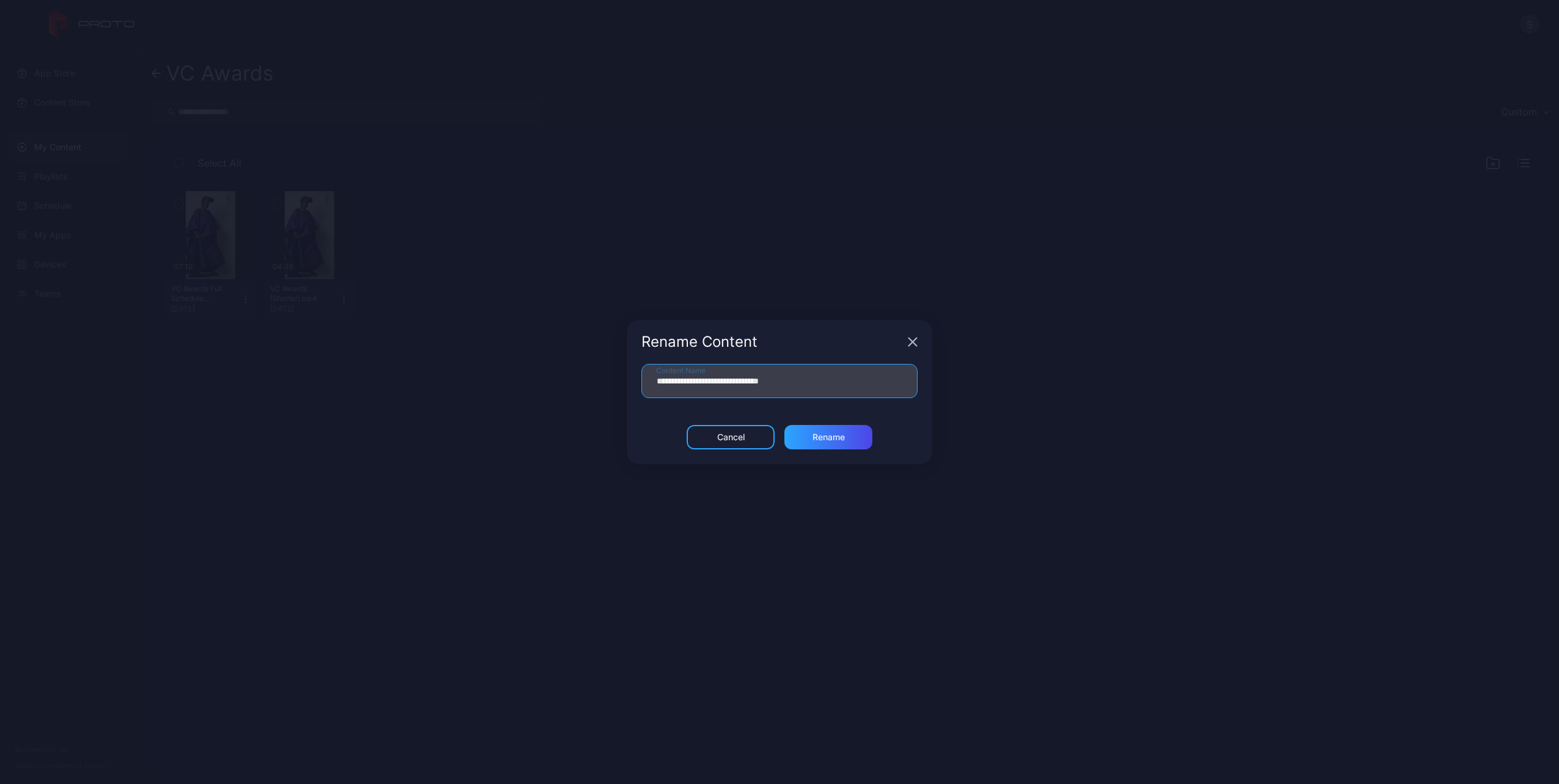
click at [778, 383] on input "**********" at bounding box center [780, 381] width 276 height 34
type input "**********"
click at [848, 442] on div "Rename" at bounding box center [828, 437] width 88 height 24
